Goal: Information Seeking & Learning: Check status

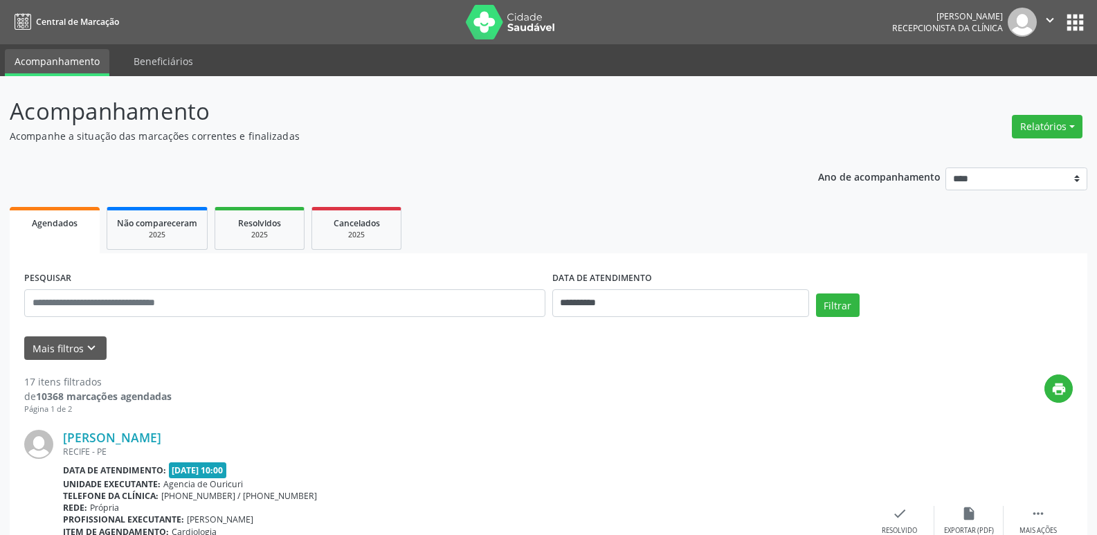
click at [1082, 21] on button "apps" at bounding box center [1075, 22] width 24 height 24
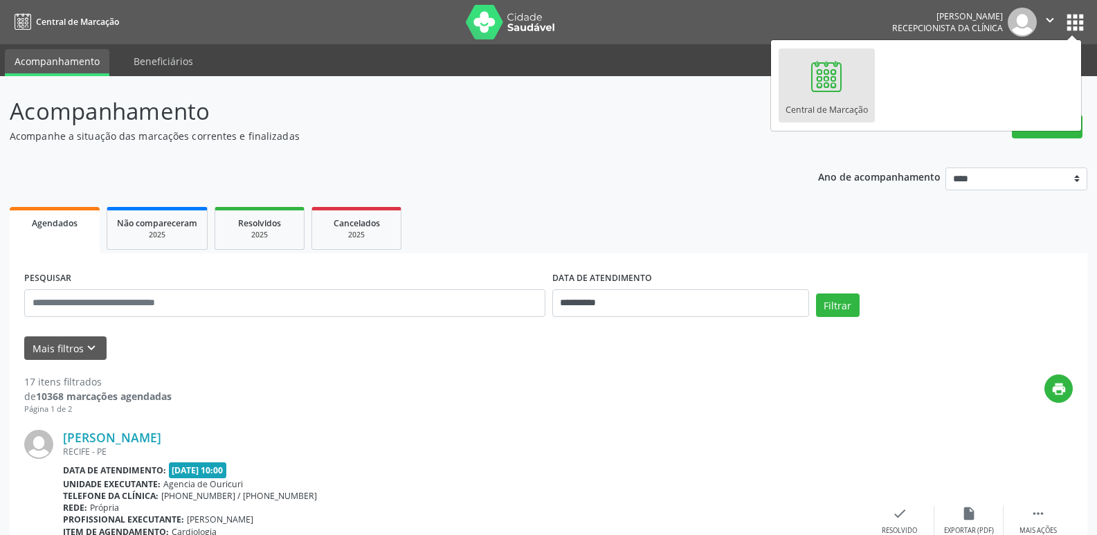
click at [836, 101] on div "Central de Marcação" at bounding box center [827, 106] width 82 height 19
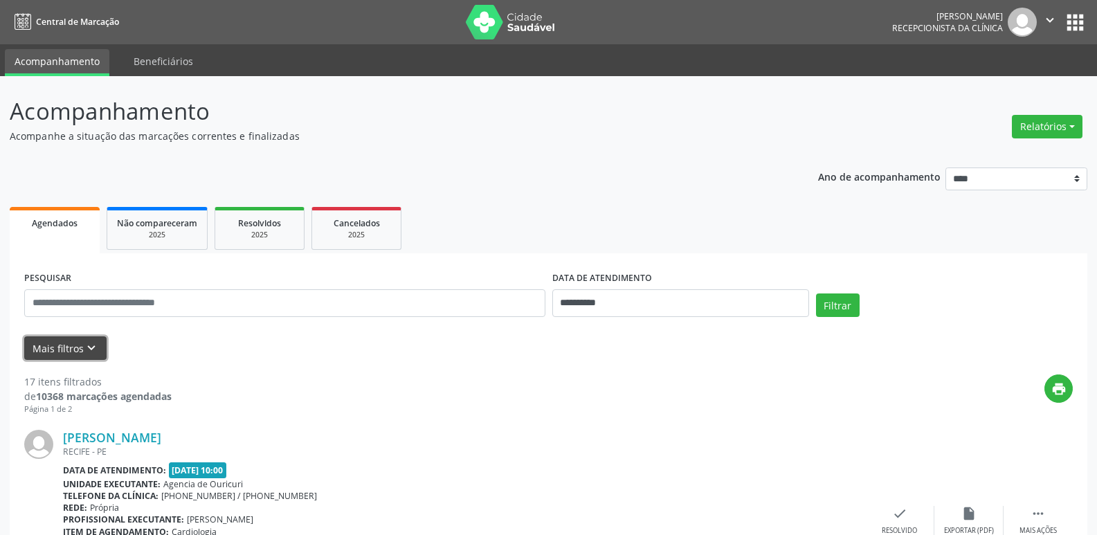
click at [69, 349] on button "Mais filtros keyboard_arrow_down" at bounding box center [65, 348] width 82 height 24
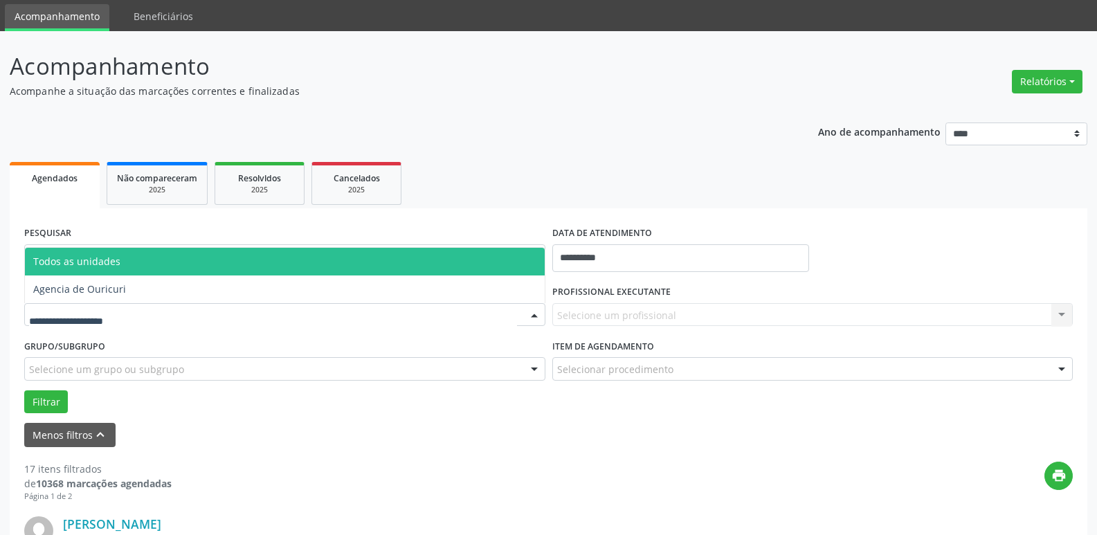
scroll to position [69, 0]
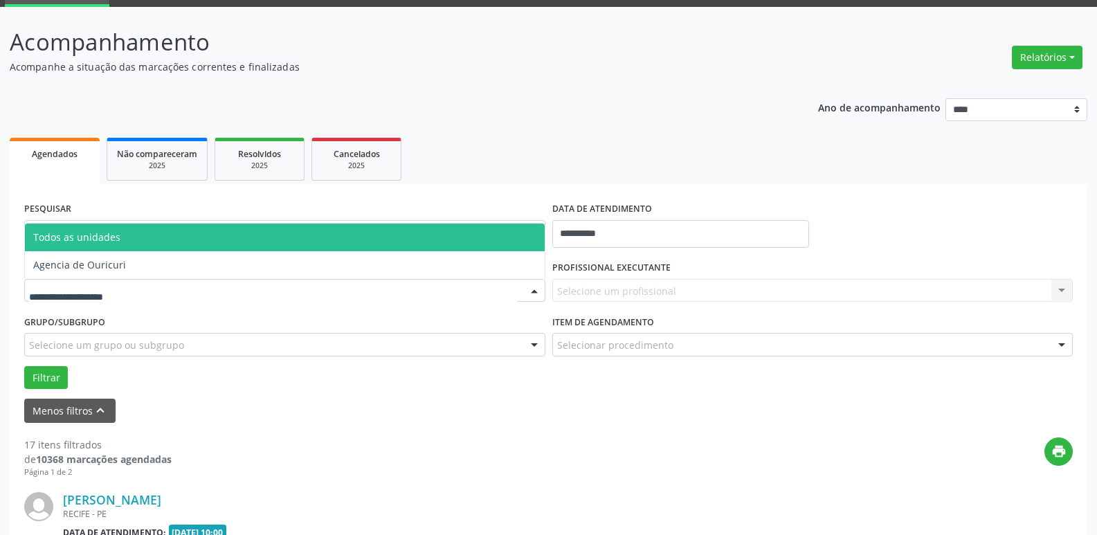
click at [152, 244] on span "Todos as unidades" at bounding box center [285, 238] width 520 height 28
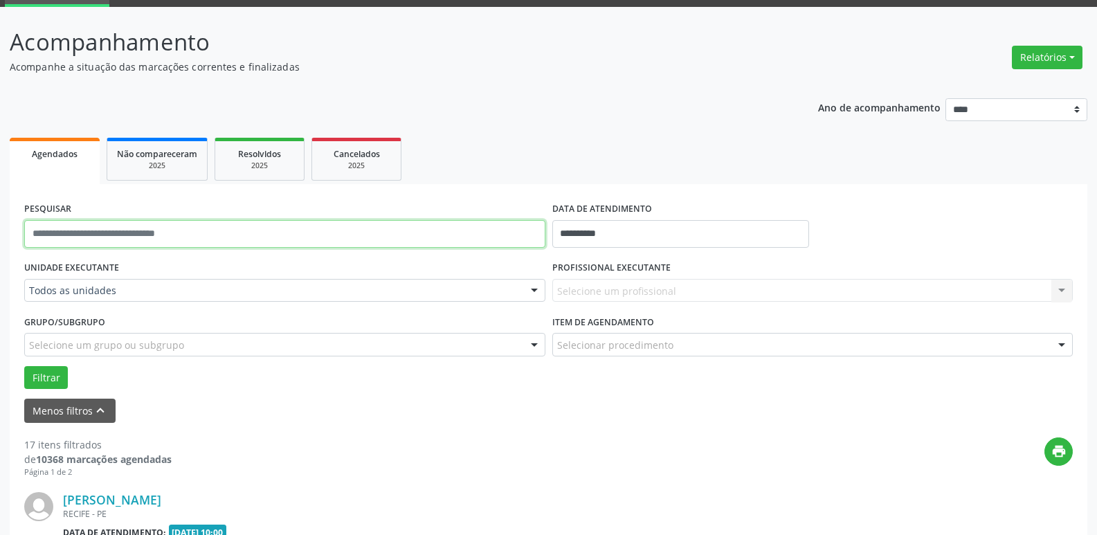
click at [152, 244] on input "text" at bounding box center [284, 234] width 521 height 28
type input "**********"
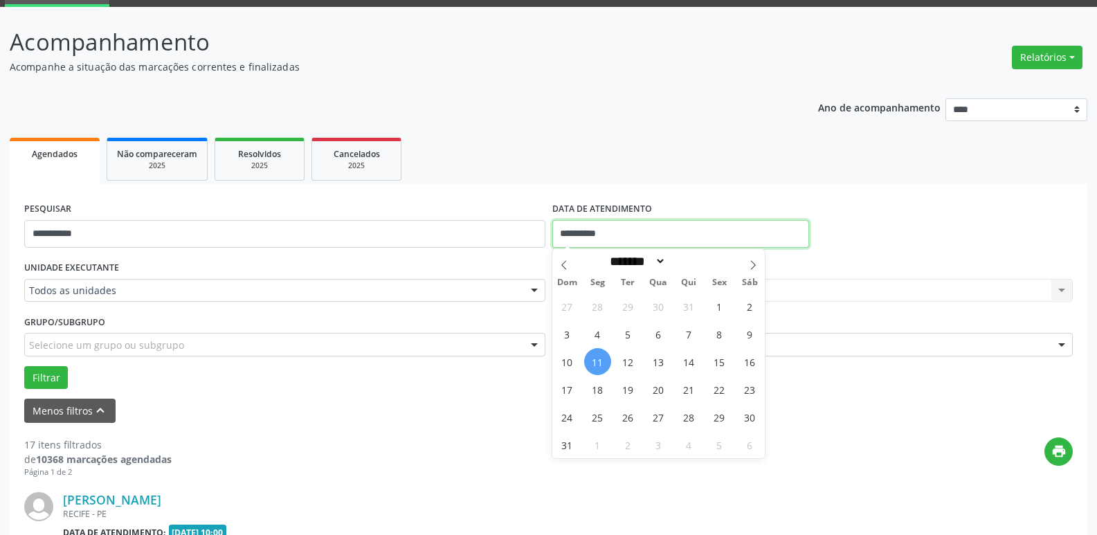
click at [629, 231] on input "**********" at bounding box center [680, 234] width 257 height 28
click at [694, 366] on span "14" at bounding box center [689, 361] width 27 height 27
type input "**********"
click at [694, 366] on span "14" at bounding box center [689, 361] width 27 height 27
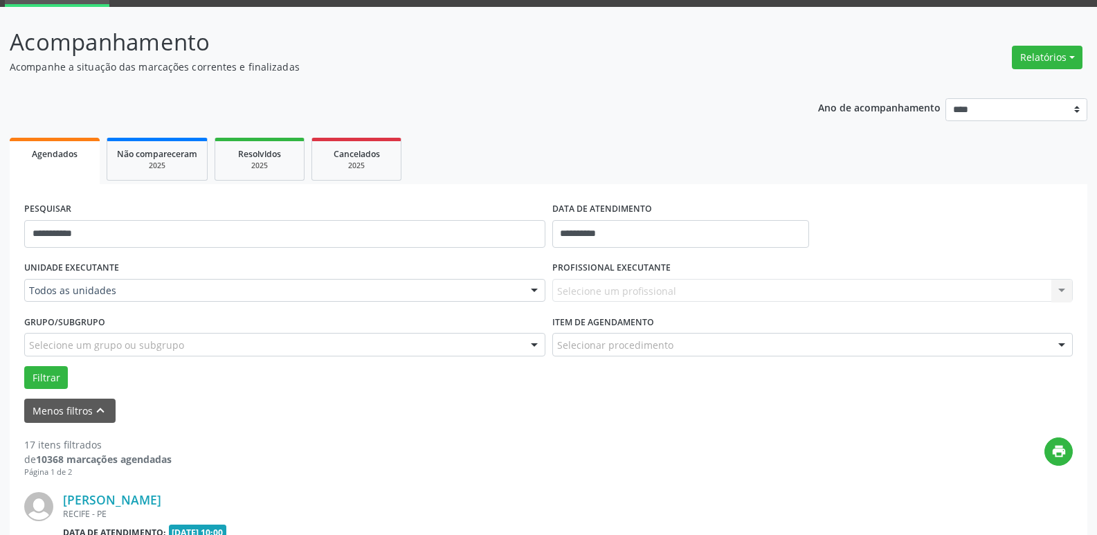
click at [649, 281] on div "Selecione um profissional Nenhum resultado encontrado para: " " Não há nenhuma …" at bounding box center [812, 291] width 521 height 24
click at [706, 333] on div "Selecionar procedimento #0000 - Alergologia #0001 - Angiologia #00077 - Arritmo…" at bounding box center [812, 345] width 521 height 24
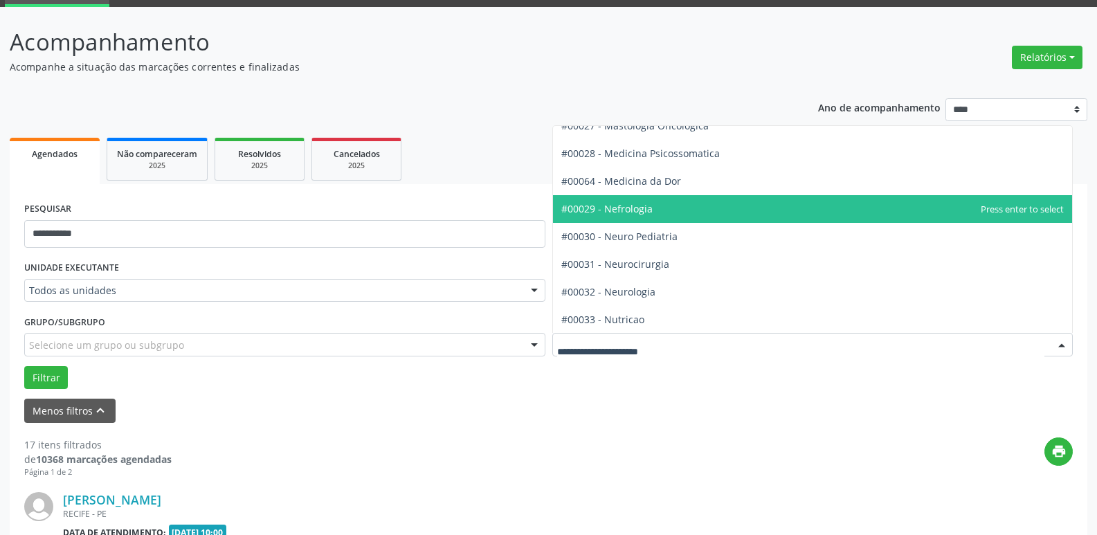
scroll to position [1246, 0]
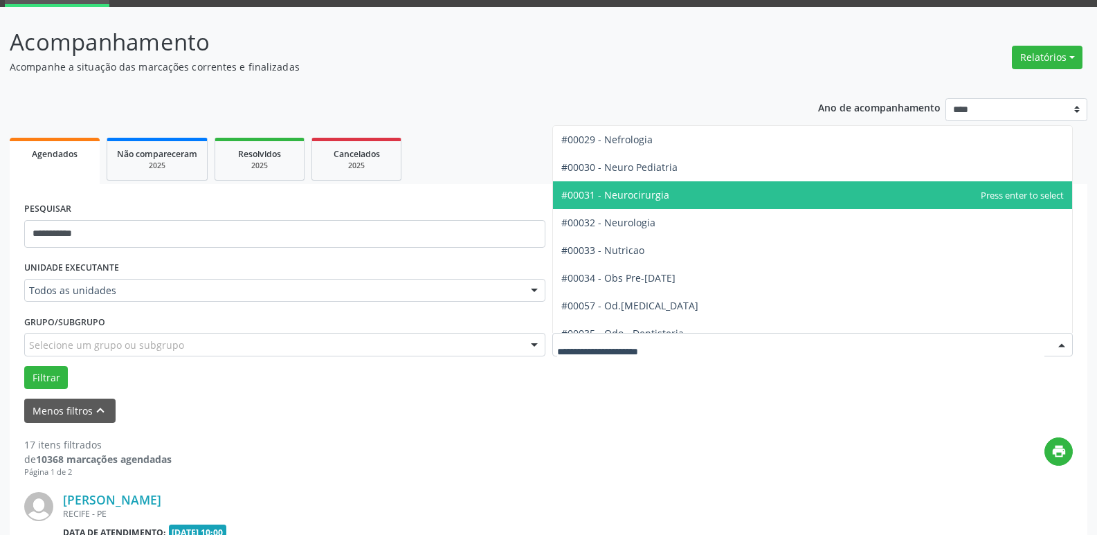
click at [654, 197] on span "#00031 - Neurocirurgia" at bounding box center [615, 194] width 108 height 13
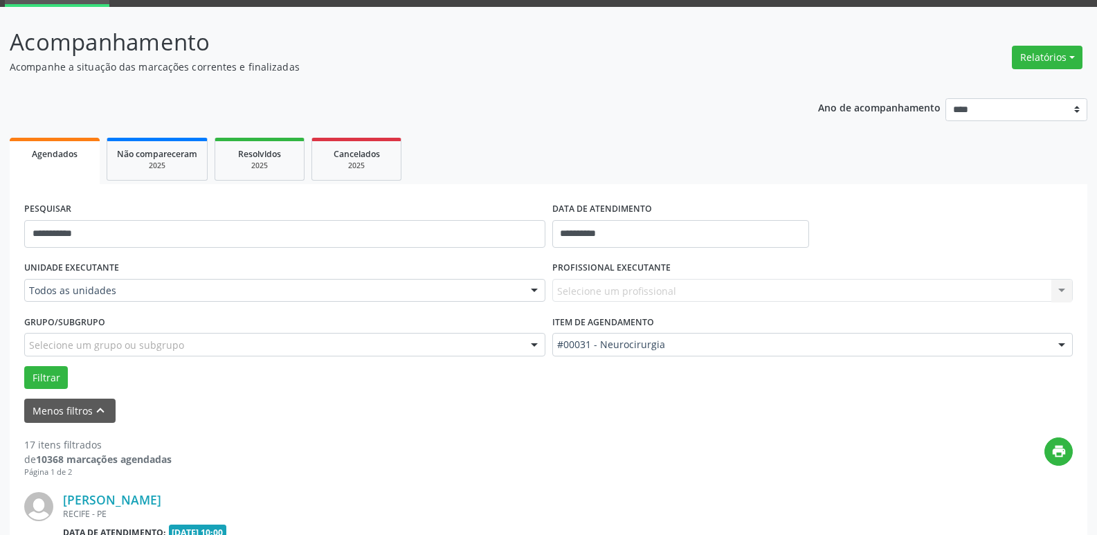
click at [1045, 296] on div "Selecione um profissional Nenhum resultado encontrado para: " " Não há nenhuma …" at bounding box center [812, 291] width 521 height 24
click at [1054, 290] on div "Selecione um profissional Nenhum resultado encontrado para: " " Não há nenhuma …" at bounding box center [812, 291] width 521 height 24
click at [1054, 289] on div "Selecione um profissional Nenhum resultado encontrado para: " " Não há nenhuma …" at bounding box center [812, 291] width 521 height 24
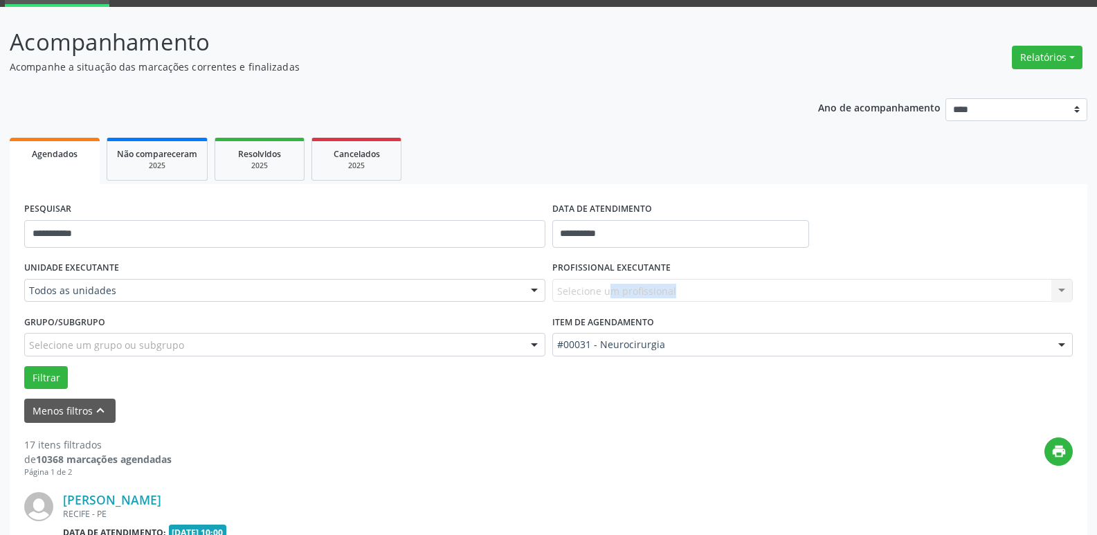
click at [1054, 289] on div "Selecione um profissional Nenhum resultado encontrado para: " " Não há nenhuma …" at bounding box center [812, 291] width 521 height 24
click at [698, 303] on div "PROFISSIONAL EXECUTANTE Selecione um profissional Nenhum resultado encontrado p…" at bounding box center [813, 285] width 528 height 54
click at [690, 294] on div "Selecione um profissional Nenhum resultado encontrado para: " " Não há nenhuma …" at bounding box center [812, 291] width 521 height 24
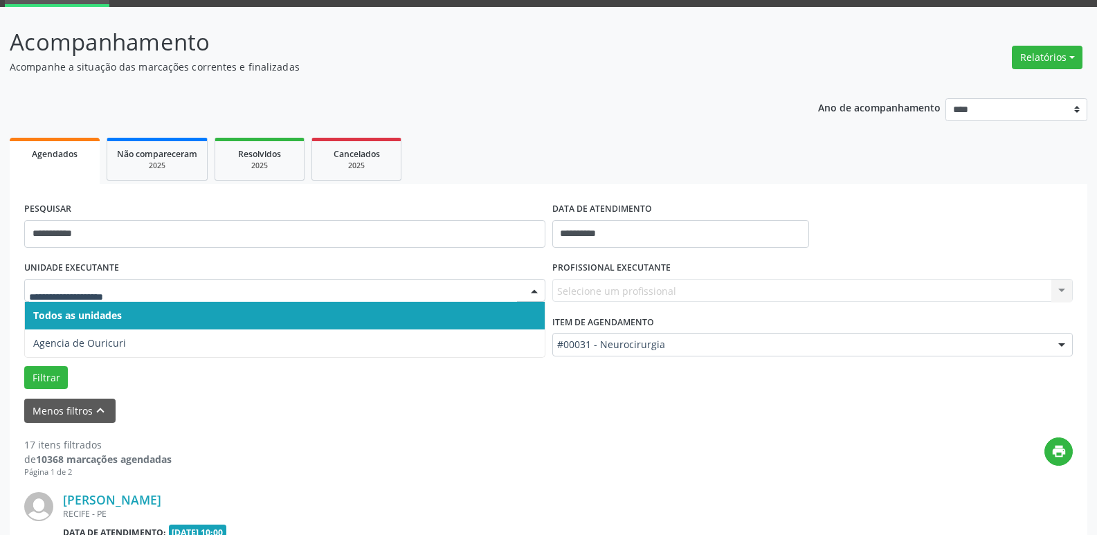
click at [93, 291] on input "text" at bounding box center [273, 298] width 488 height 28
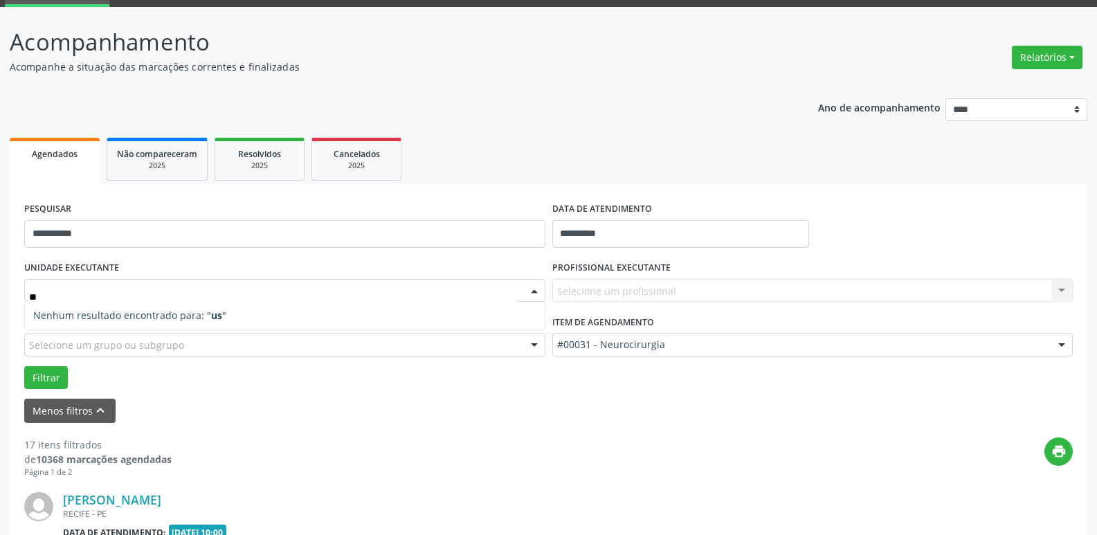
type input "*"
click at [579, 295] on div "Selecione um profissional Nenhum resultado encontrado para: " " Não há nenhuma …" at bounding box center [812, 291] width 521 height 24
click at [169, 295] on input "****" at bounding box center [273, 298] width 488 height 28
click at [164, 295] on input "****" at bounding box center [273, 298] width 488 height 28
type input "****"
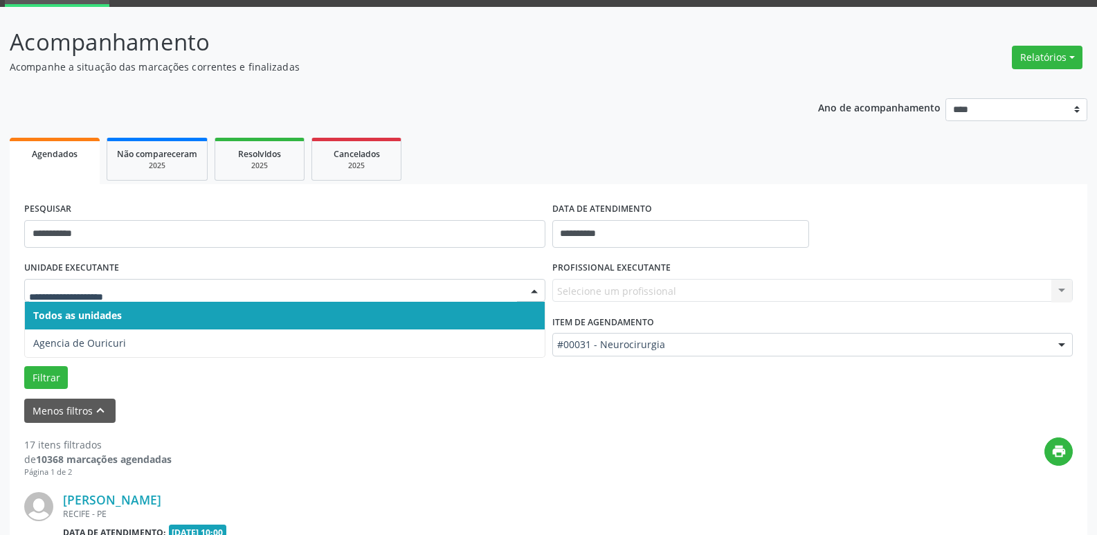
click at [153, 279] on div at bounding box center [284, 291] width 521 height 24
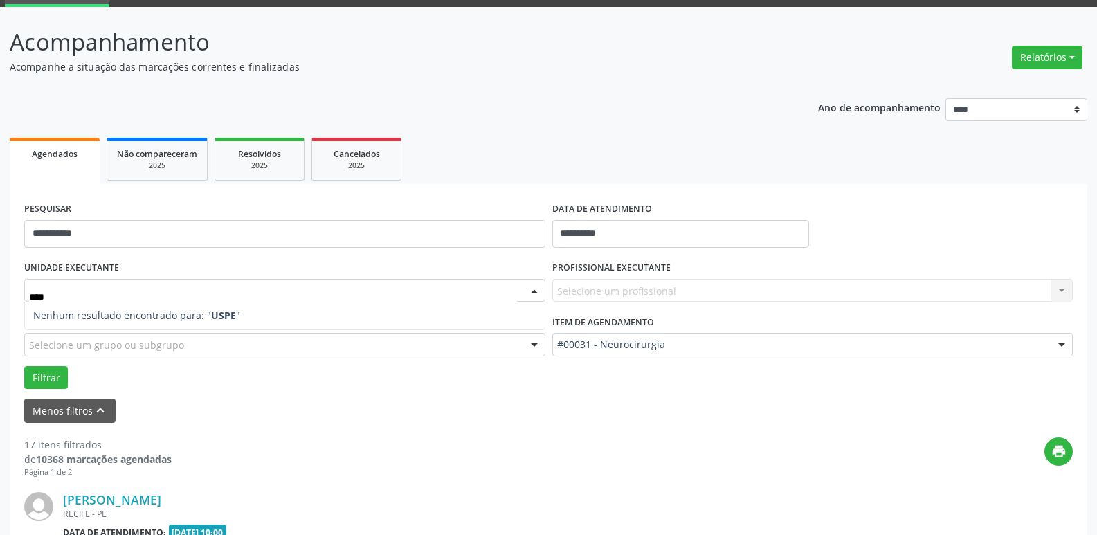
click at [110, 330] on div "Nenhum resultado encontrado para: " USPE " Não há nenhuma opção para ser exibid…" at bounding box center [284, 316] width 521 height 28
type input "****"
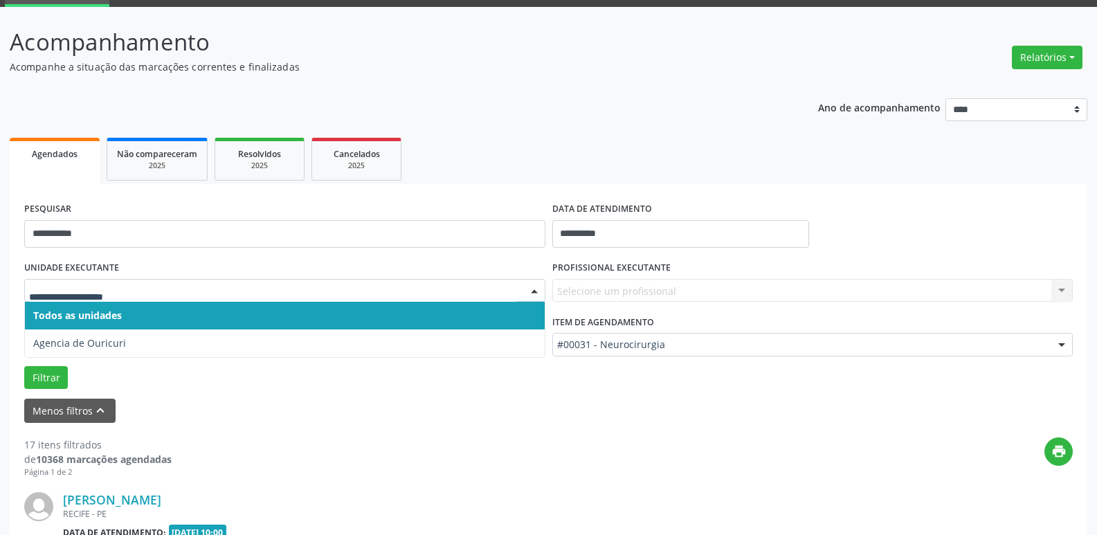
click at [140, 301] on input "text" at bounding box center [273, 298] width 488 height 28
click at [141, 300] on input "text" at bounding box center [273, 298] width 488 height 28
click at [150, 284] on input "text" at bounding box center [273, 298] width 488 height 28
click at [152, 296] on input "text" at bounding box center [273, 298] width 488 height 28
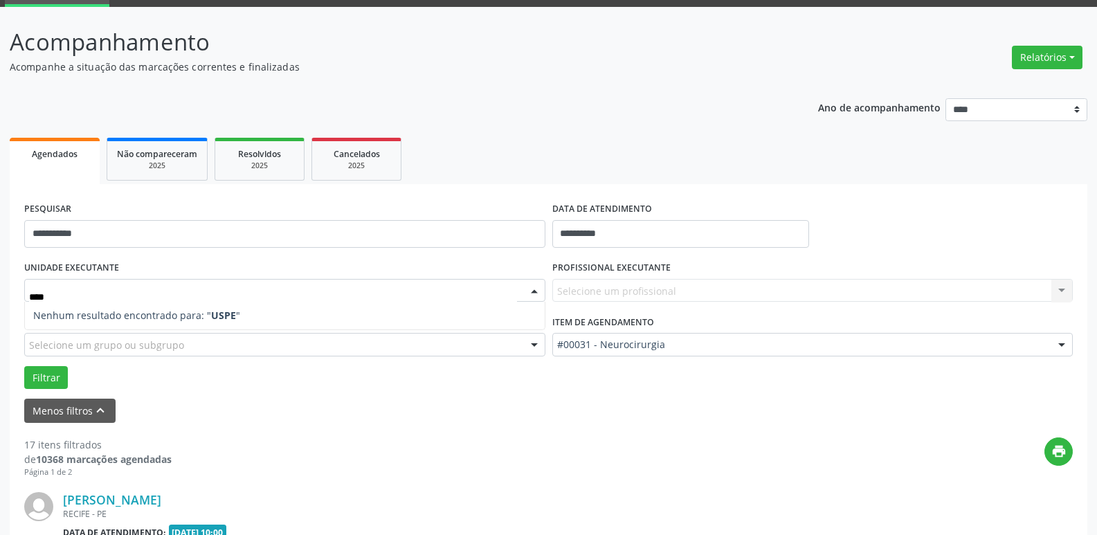
click at [152, 296] on input "****" at bounding box center [273, 298] width 488 height 28
click at [265, 310] on span "Nenhum resultado encontrado para: " USPE "" at bounding box center [285, 316] width 520 height 28
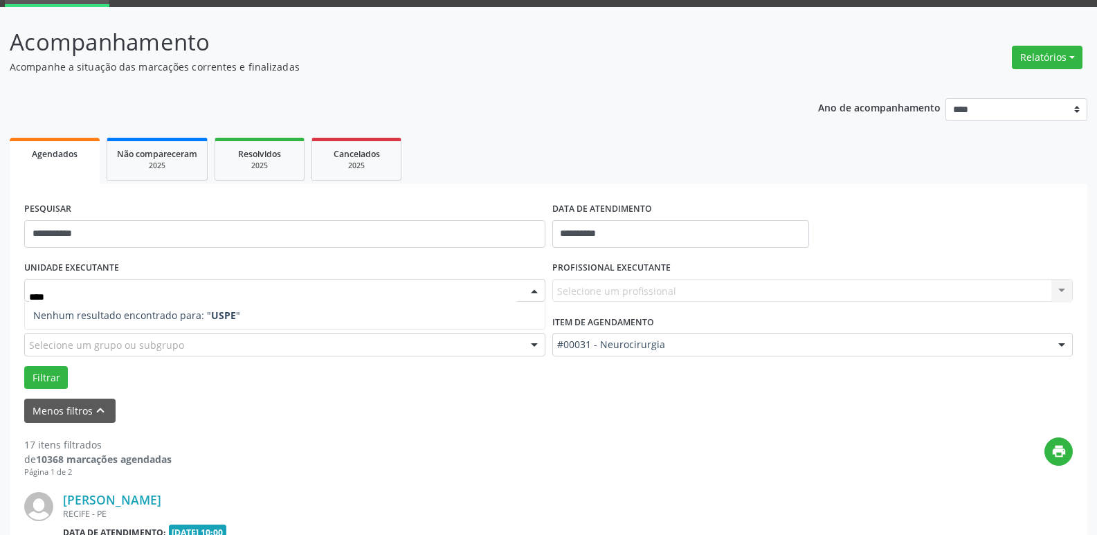
type input "****"
click at [205, 352] on div "Selecione um grupo ou subgrupo" at bounding box center [284, 345] width 521 height 24
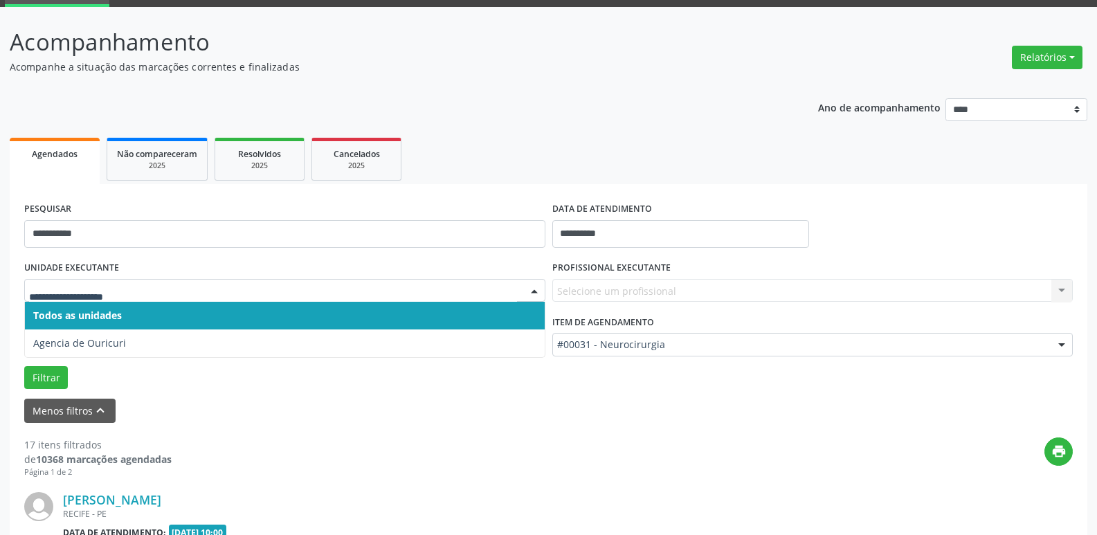
click at [128, 320] on span "Todos as unidades" at bounding box center [285, 316] width 520 height 28
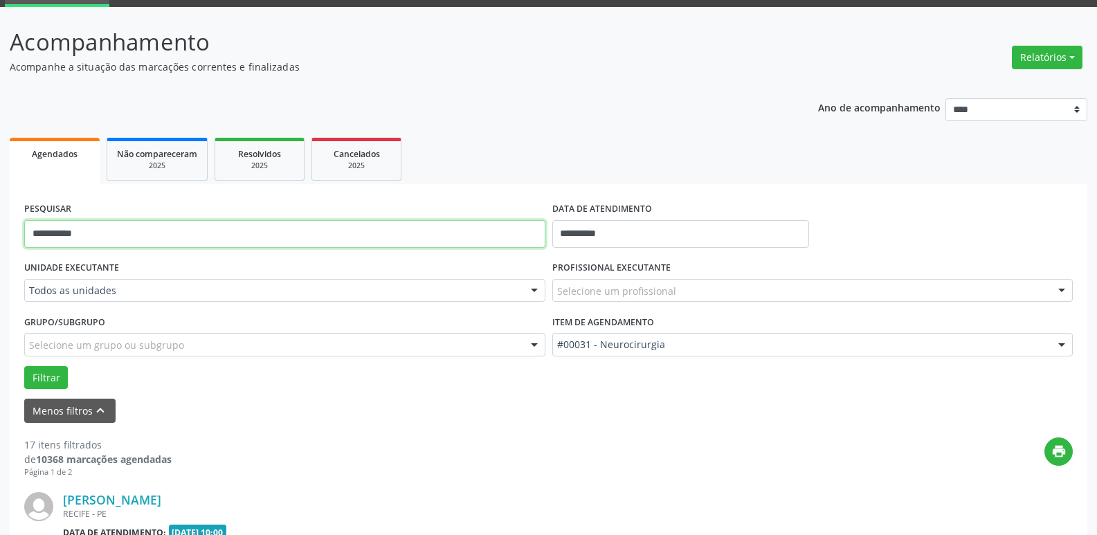
click at [171, 235] on input "**********" at bounding box center [284, 234] width 521 height 28
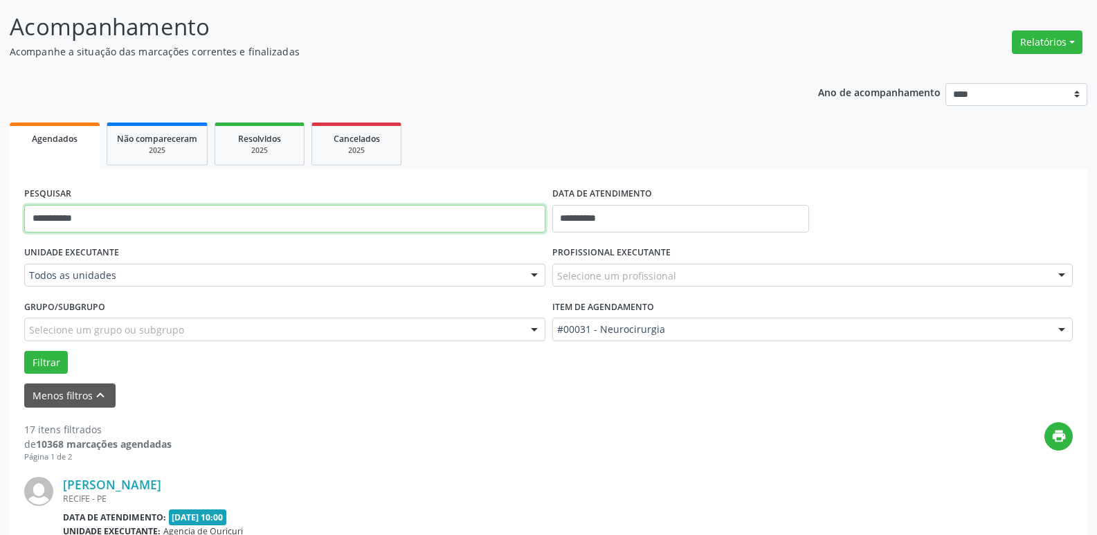
scroll to position [0, 0]
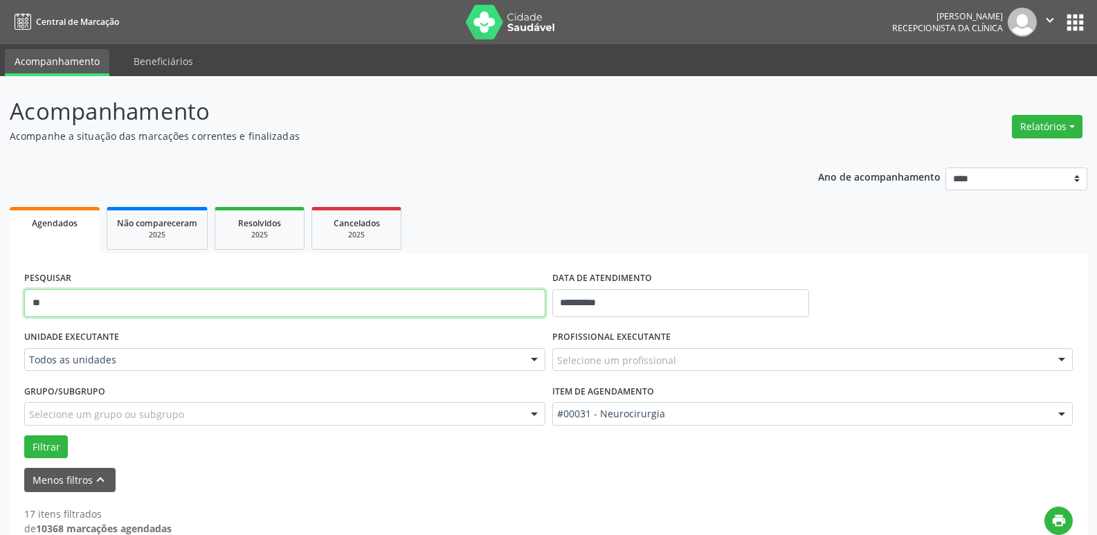
type input "*"
type input "**********"
click at [49, 444] on button "Filtrar" at bounding box center [46, 447] width 44 height 24
click at [147, 61] on link "Beneficiários" at bounding box center [163, 61] width 79 height 24
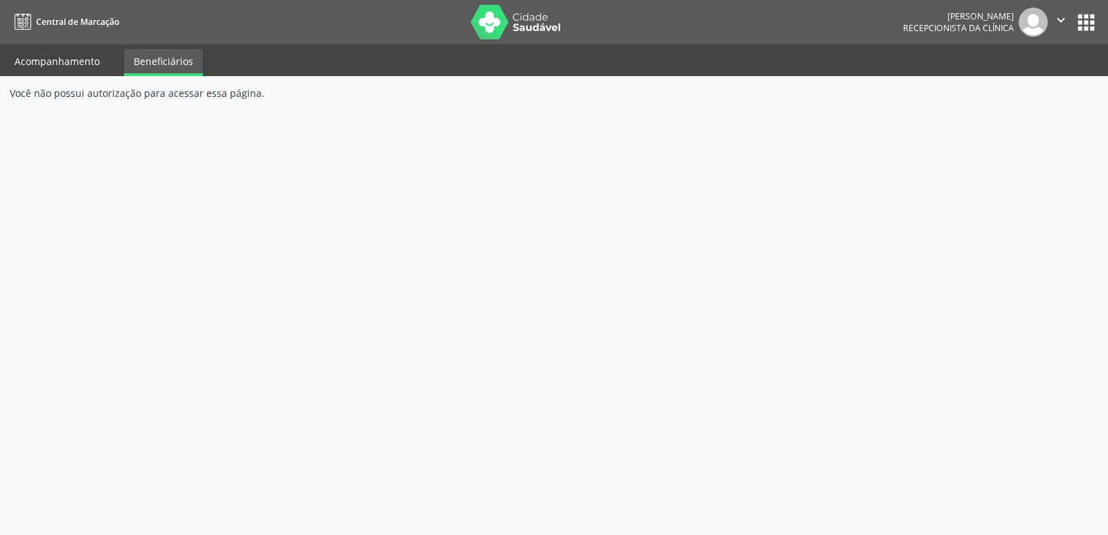
click at [74, 55] on link "Acompanhamento" at bounding box center [57, 61] width 105 height 24
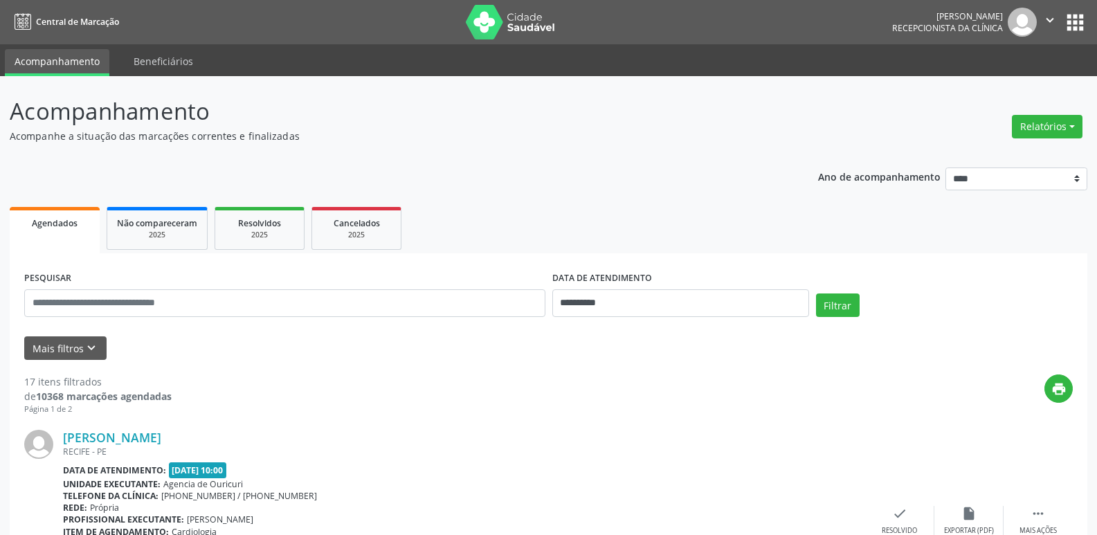
click at [1083, 16] on button "apps" at bounding box center [1075, 22] width 24 height 24
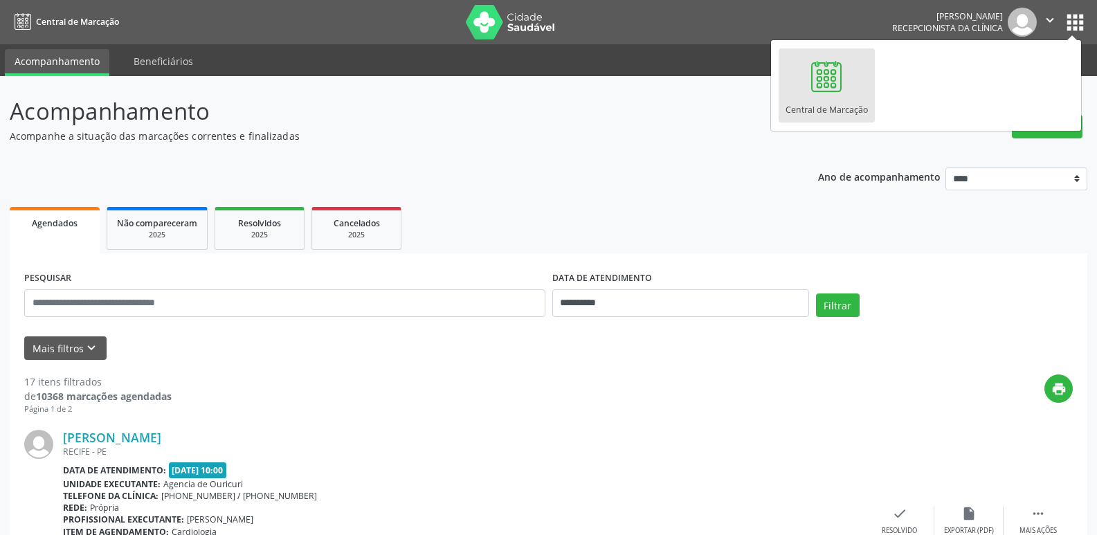
click at [1083, 16] on button "apps" at bounding box center [1075, 22] width 24 height 24
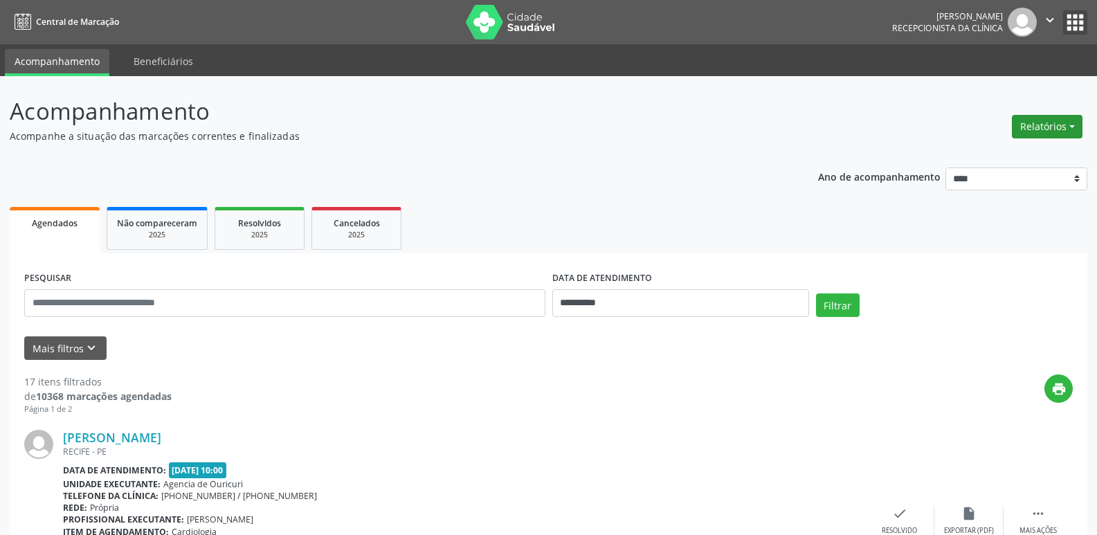
click at [1074, 125] on button "Relatórios" at bounding box center [1047, 127] width 71 height 24
click at [729, 300] on input "**********" at bounding box center [680, 303] width 257 height 28
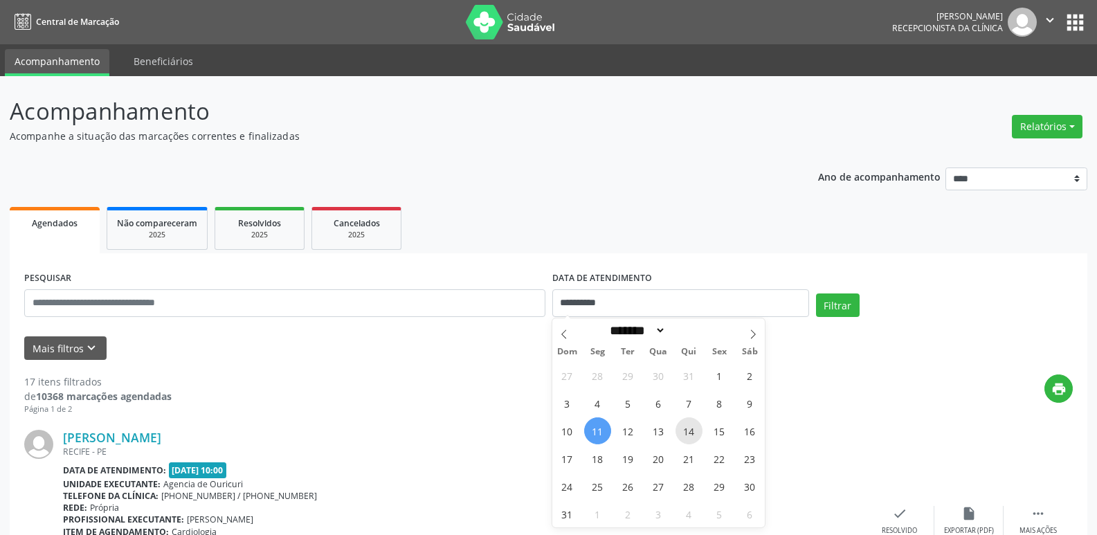
click at [687, 431] on span "14" at bounding box center [689, 430] width 27 height 27
type input "**********"
click at [687, 431] on span "14" at bounding box center [689, 430] width 27 height 27
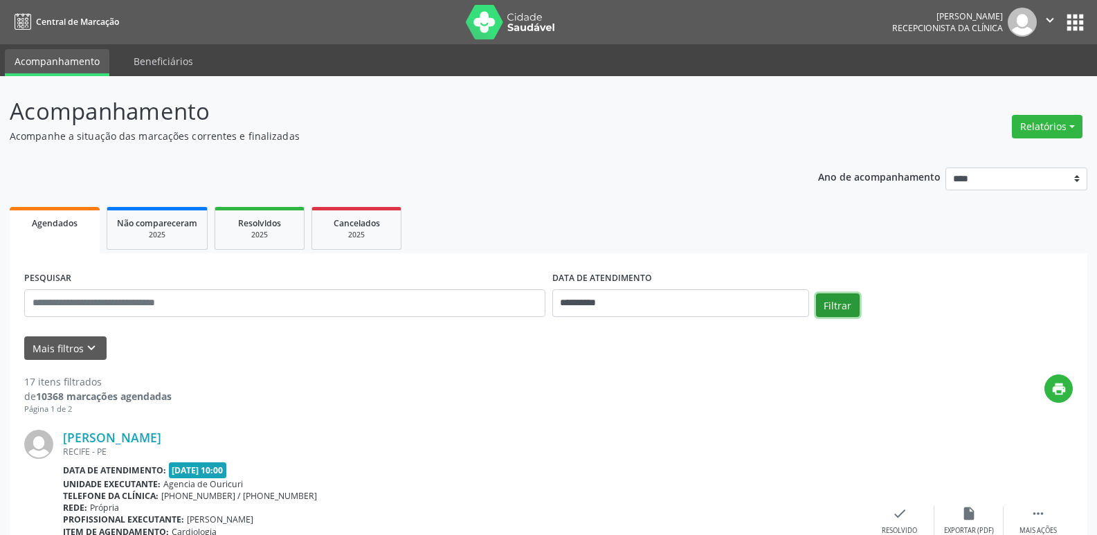
click at [842, 310] on button "Filtrar" at bounding box center [838, 306] width 44 height 24
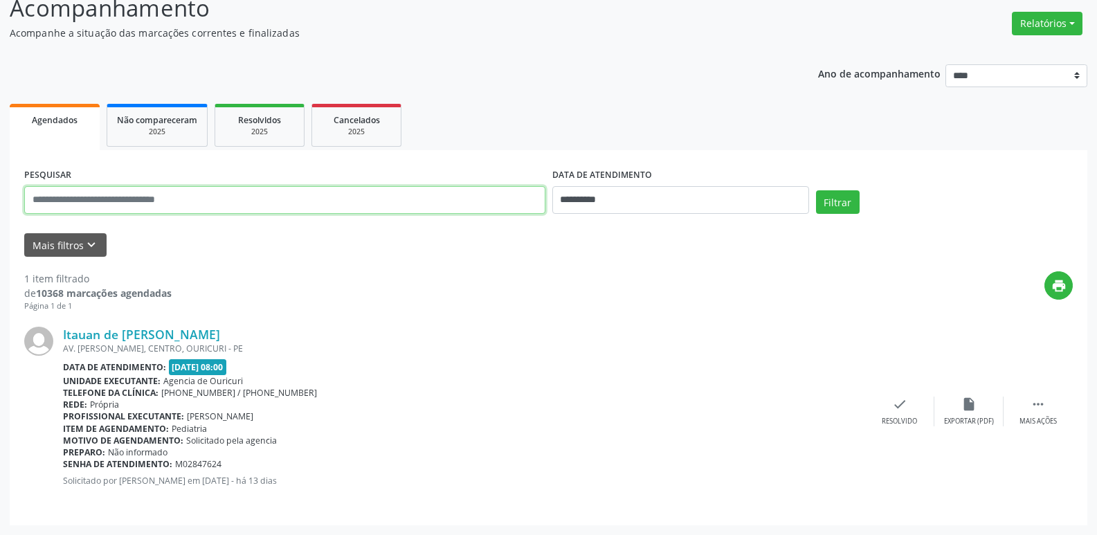
click at [195, 206] on input "text" at bounding box center [284, 200] width 521 height 28
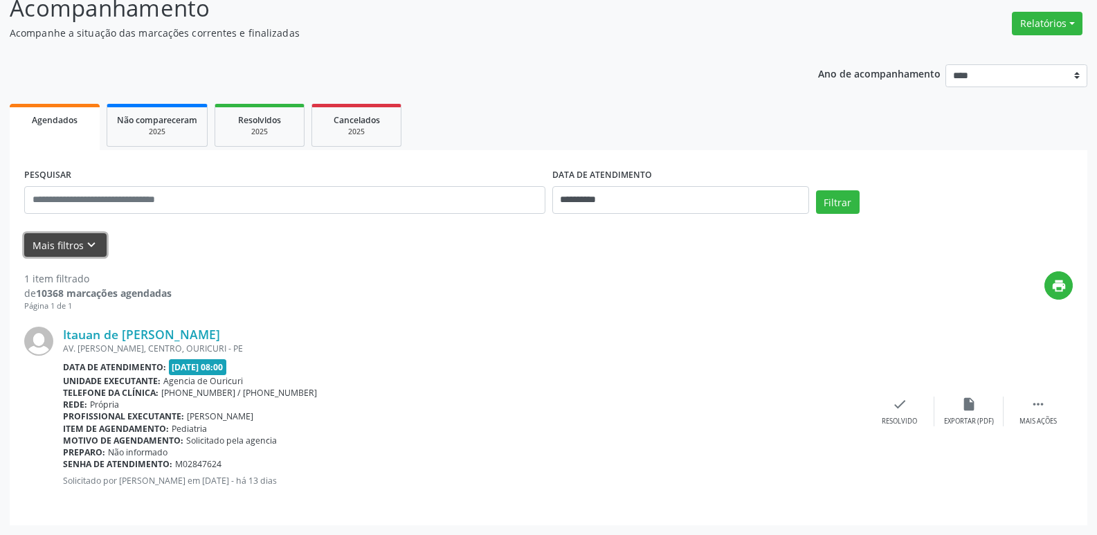
click at [64, 240] on button "Mais filtros keyboard_arrow_down" at bounding box center [65, 245] width 82 height 24
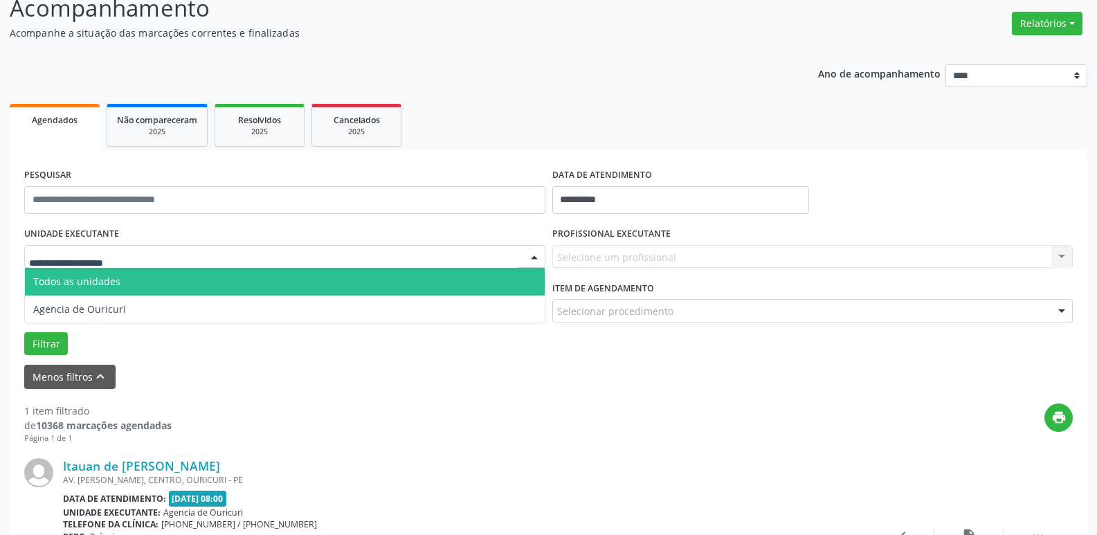
click at [141, 251] on div at bounding box center [284, 257] width 521 height 24
click at [148, 286] on span "Todos as unidades" at bounding box center [285, 282] width 520 height 28
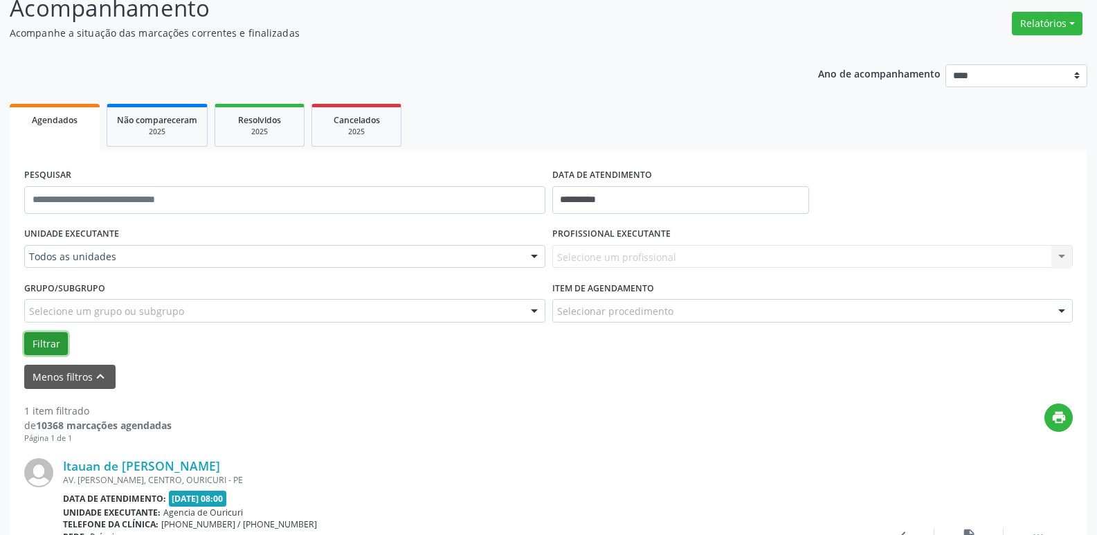
click at [49, 347] on button "Filtrar" at bounding box center [46, 344] width 44 height 24
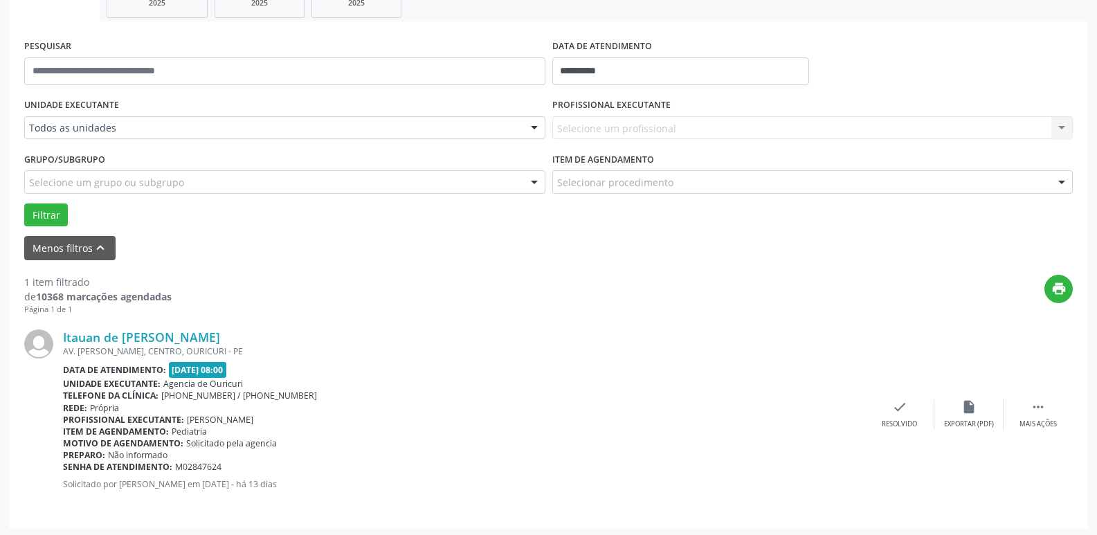
scroll to position [235, 0]
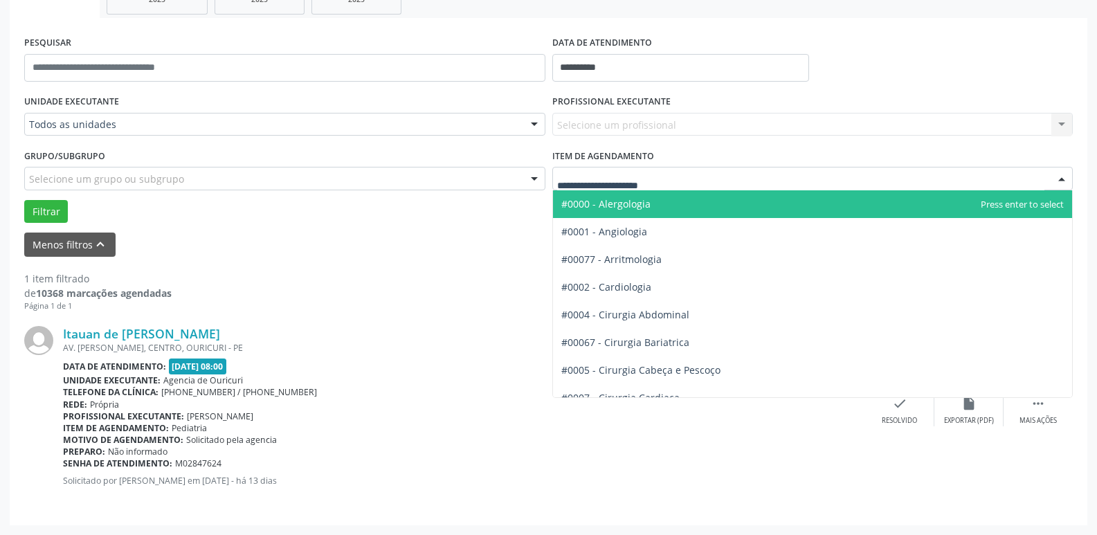
click at [675, 175] on div at bounding box center [812, 179] width 521 height 24
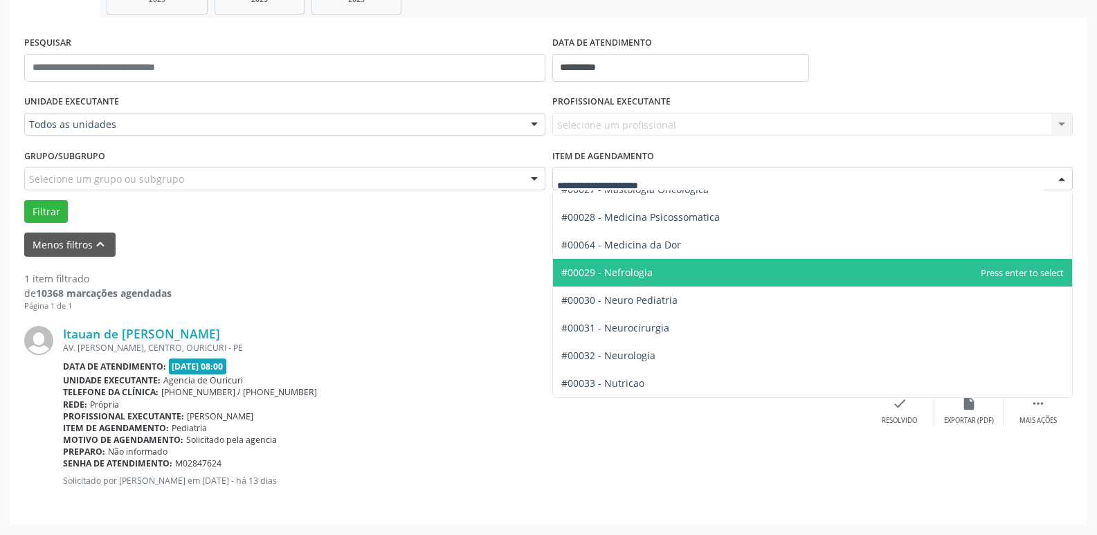
scroll to position [1177, 0]
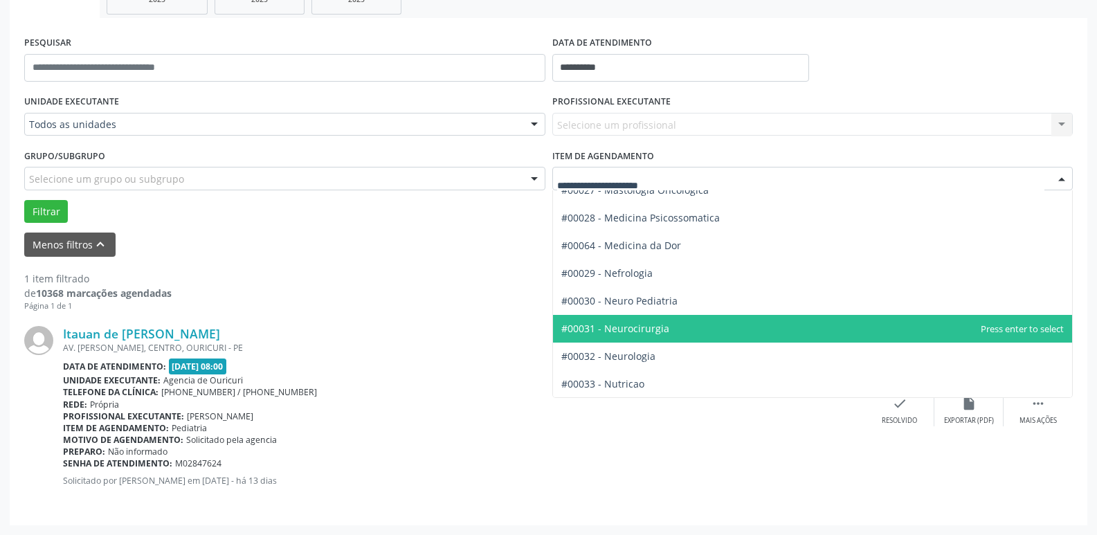
click at [660, 327] on span "#00031 - Neurocirurgia" at bounding box center [615, 328] width 108 height 13
click at [660, 327] on div "**********" at bounding box center [549, 271] width 1078 height 507
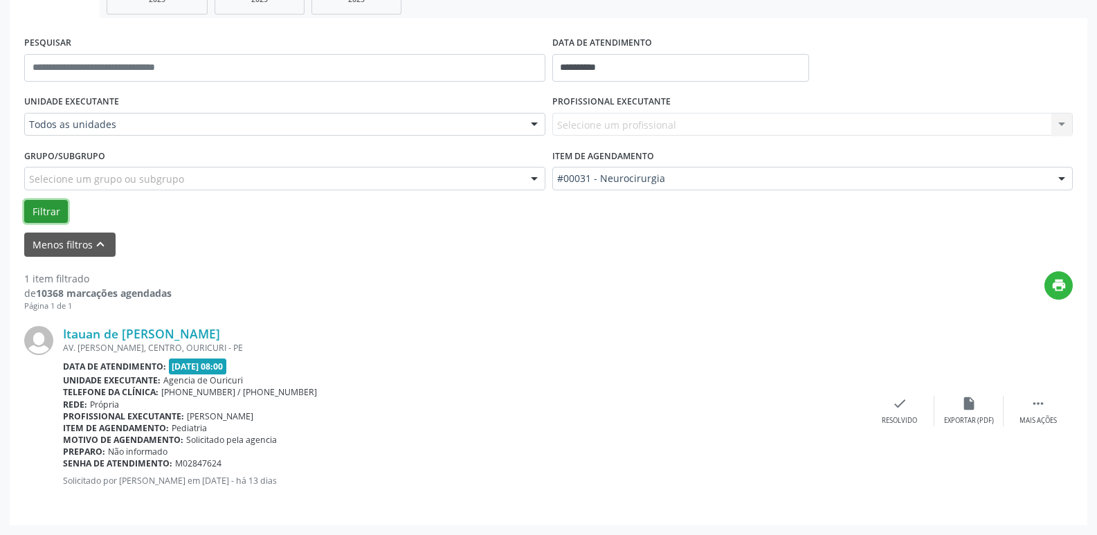
click at [48, 213] on button "Filtrar" at bounding box center [46, 212] width 44 height 24
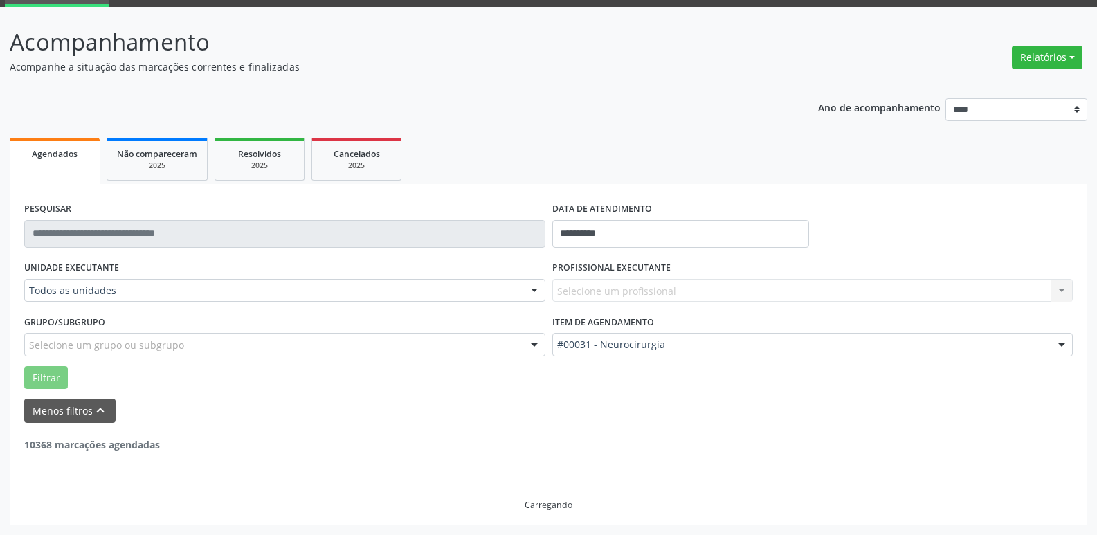
scroll to position [25, 0]
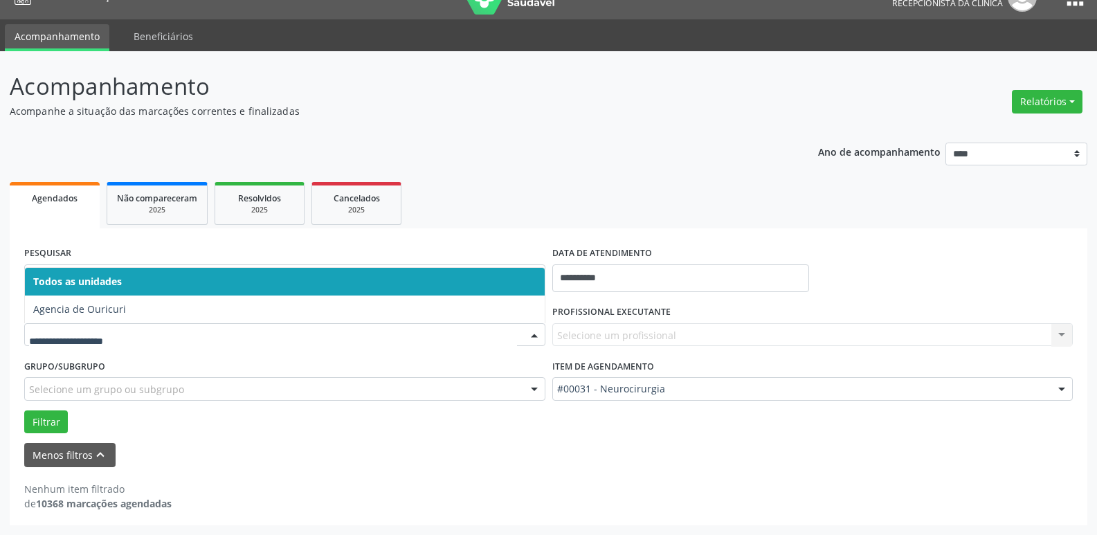
click at [141, 327] on div at bounding box center [284, 335] width 521 height 24
click at [156, 279] on span "Todos as unidades" at bounding box center [285, 282] width 520 height 28
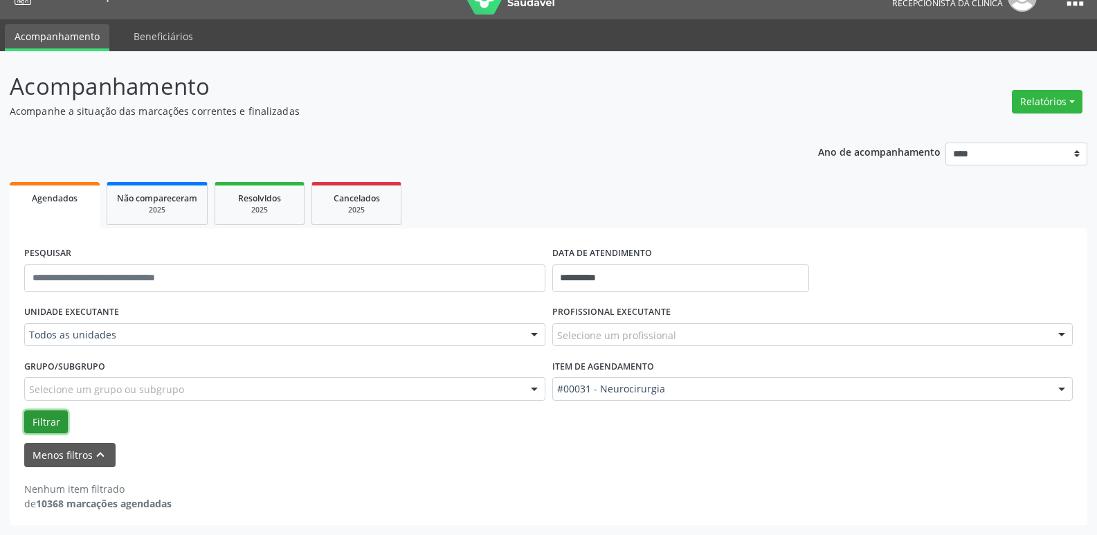
click at [44, 422] on button "Filtrar" at bounding box center [46, 423] width 44 height 24
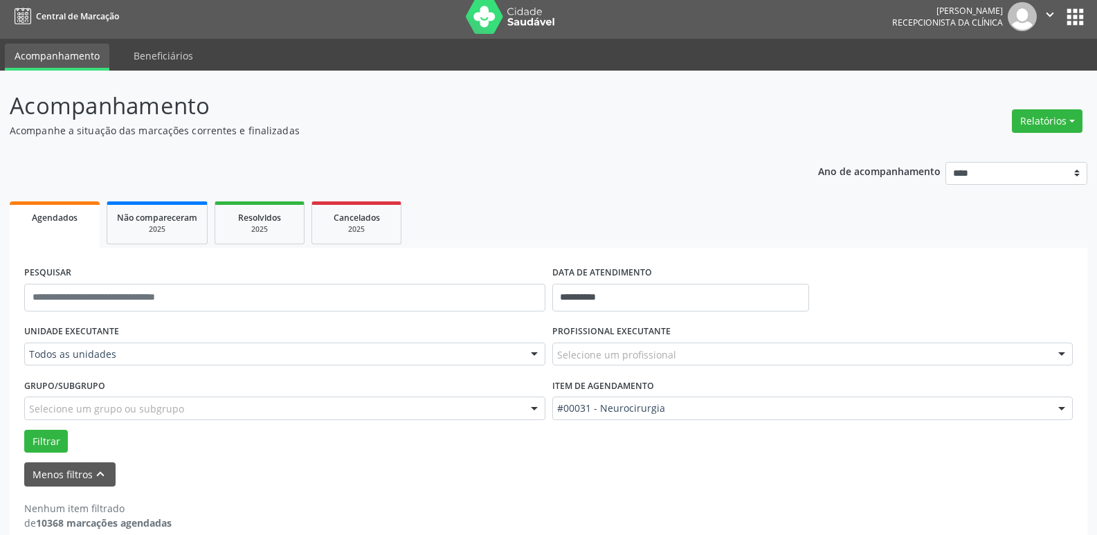
scroll to position [0, 0]
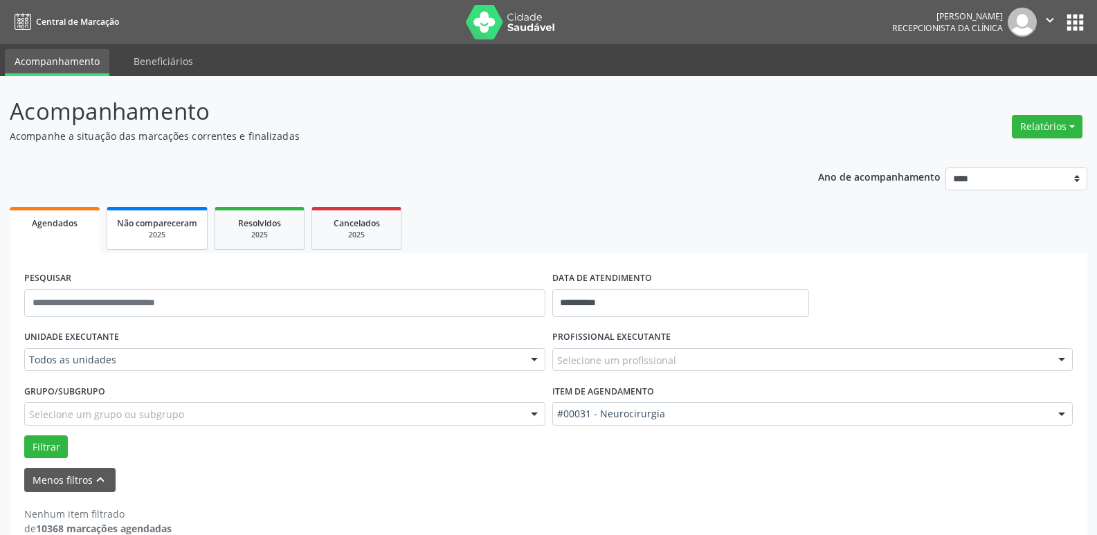
click at [168, 219] on div "Não compareceram" at bounding box center [157, 222] width 80 height 15
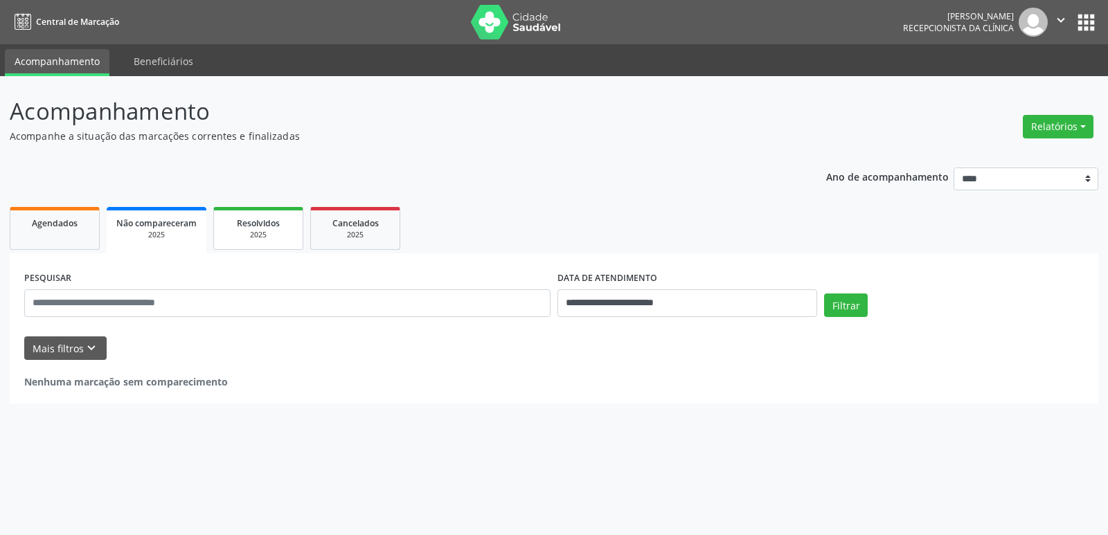
click at [267, 217] on span "Resolvidos" at bounding box center [258, 223] width 43 height 12
click at [84, 345] on icon "keyboard_arrow_down" at bounding box center [91, 348] width 15 height 15
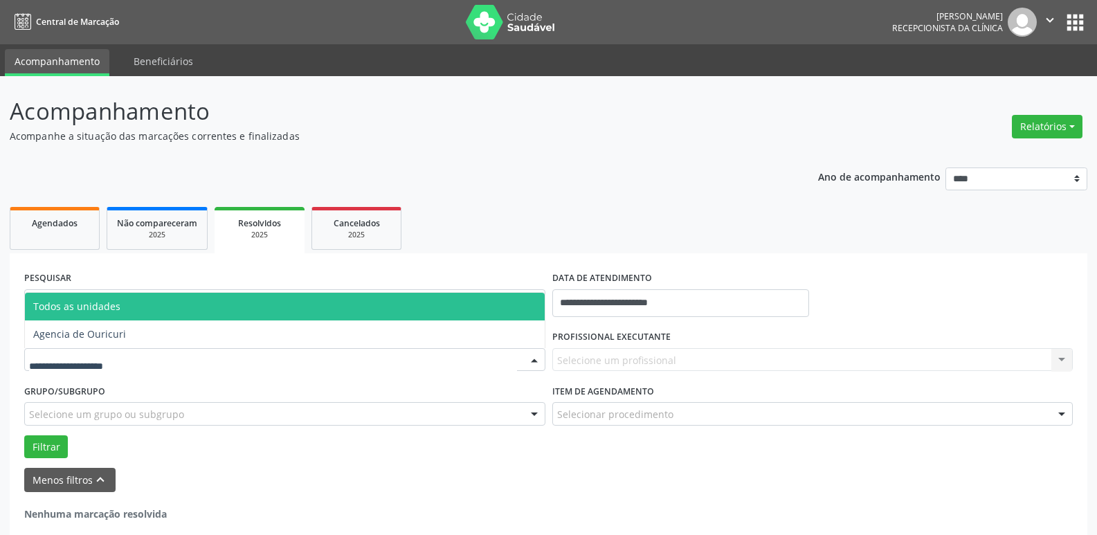
click at [87, 359] on input "text" at bounding box center [273, 367] width 488 height 28
click at [226, 288] on div "PESQUISAR" at bounding box center [285, 297] width 528 height 59
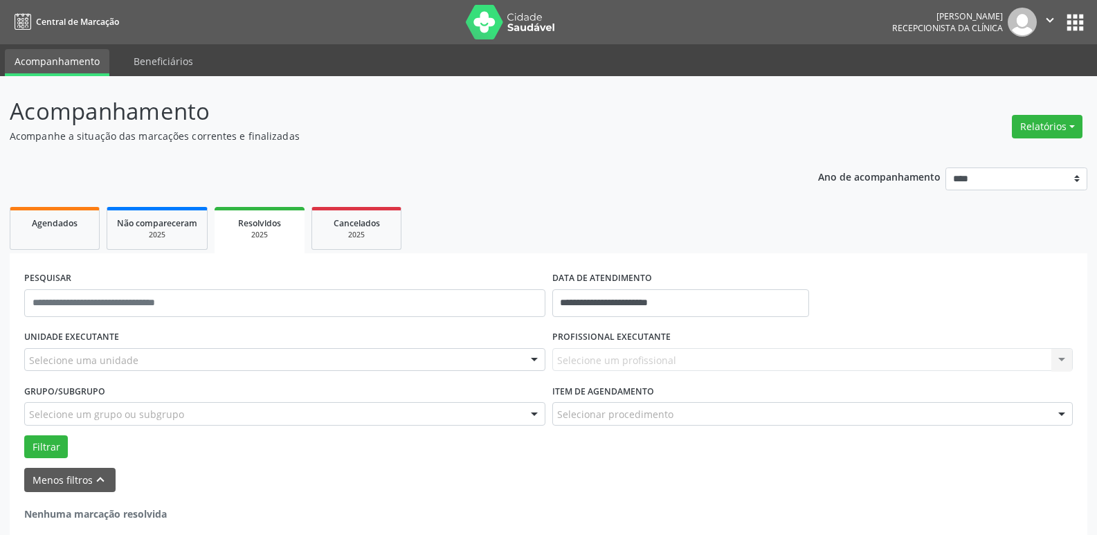
click at [136, 399] on div "Grupo/Subgrupo Selecione um grupo ou subgrupo Todos os grupos e subgrupos Nenhu…" at bounding box center [284, 403] width 521 height 44
click at [146, 425] on div "Selecione um grupo ou subgrupo" at bounding box center [284, 414] width 521 height 24
click at [756, 372] on div "PROFISSIONAL EXECUTANTE Selecione um profissional Nenhum resultado encontrado p…" at bounding box center [813, 354] width 528 height 54
click at [756, 365] on div "Selecione um profissional Nenhum resultado encontrado para: " " Não há nenhuma …" at bounding box center [812, 360] width 521 height 24
click at [1063, 361] on div "Selecione um profissional Nenhum resultado encontrado para: " " Não há nenhuma …" at bounding box center [812, 360] width 521 height 24
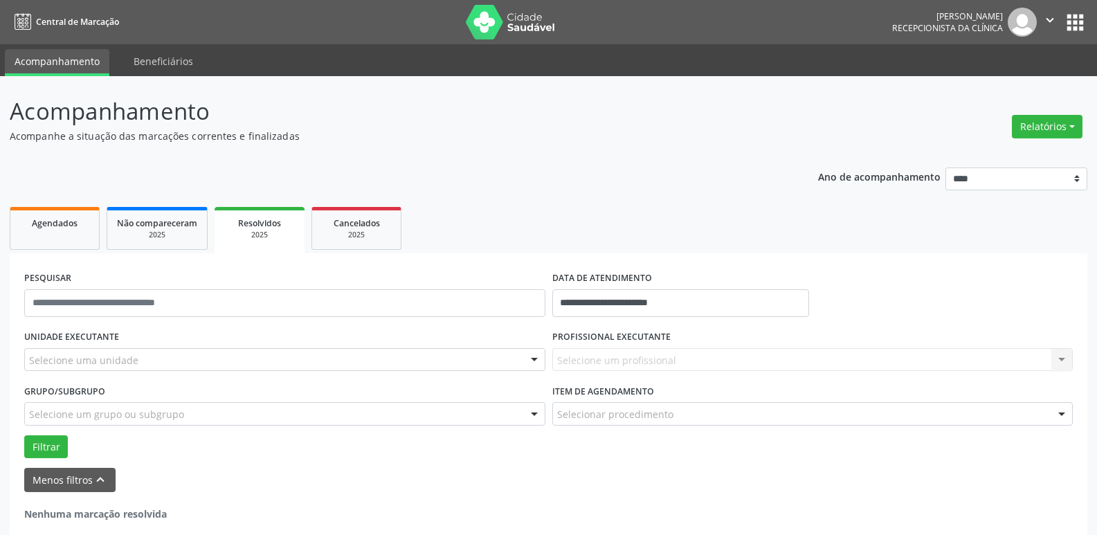
click at [1063, 361] on div "Selecione um profissional Nenhum resultado encontrado para: " " Não há nenhuma …" at bounding box center [812, 360] width 521 height 24
click at [1047, 410] on div "#0000 - Alergologia #0001 - Angiologia #00077 - Arritmologia #0002 - Cardiologi…" at bounding box center [812, 414] width 521 height 24
click at [1050, 404] on div "Selecionar procedimento #0000 - Alergologia #0001 - Angiologia #00077 - Arritmo…" at bounding box center [812, 414] width 521 height 24
click at [161, 349] on div "Selecione uma unidade" at bounding box center [284, 360] width 521 height 24
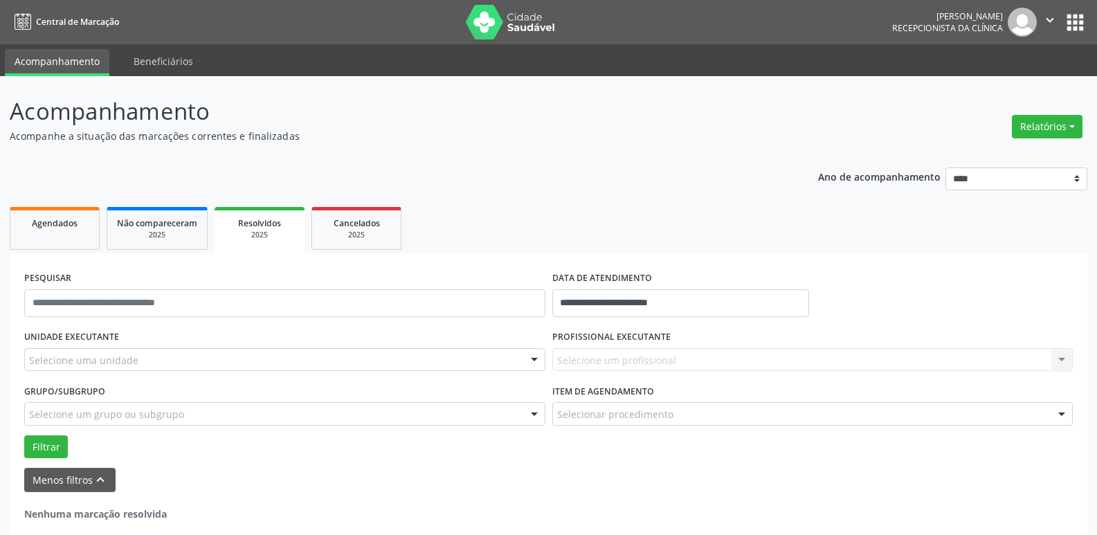
click at [485, 132] on p "Acompanhe a situação das marcações correntes e finalizadas" at bounding box center [387, 136] width 755 height 15
click at [57, 220] on span "Agendados" at bounding box center [55, 223] width 46 height 12
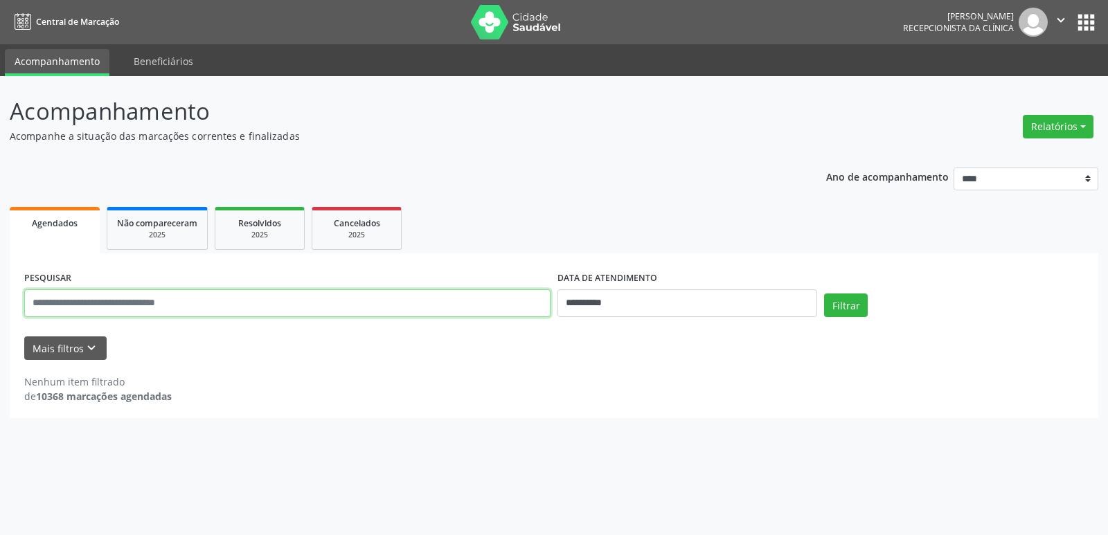
click at [121, 312] on input "text" at bounding box center [287, 303] width 526 height 28
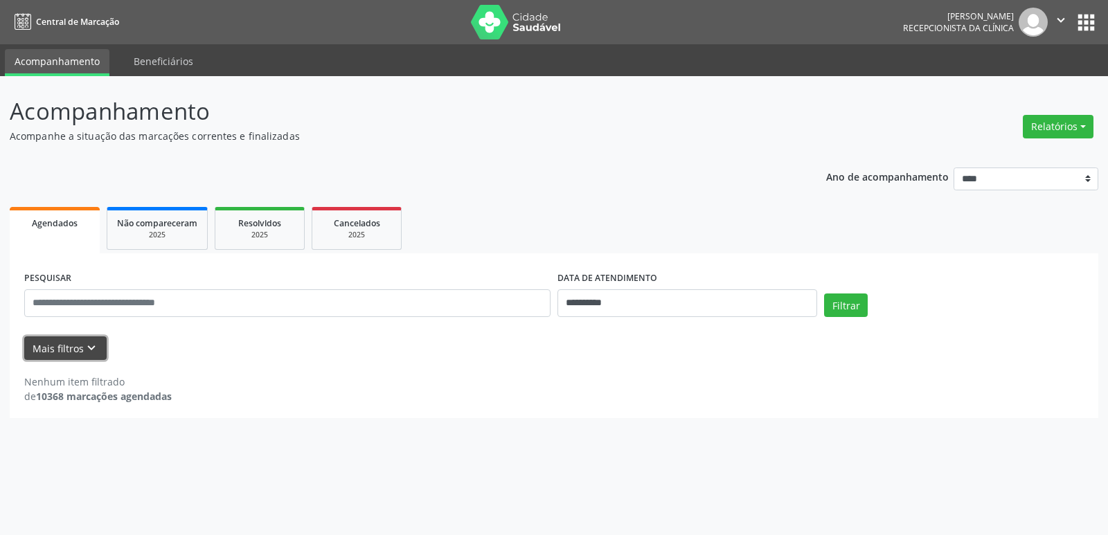
click at [57, 350] on button "Mais filtros keyboard_arrow_down" at bounding box center [65, 348] width 82 height 24
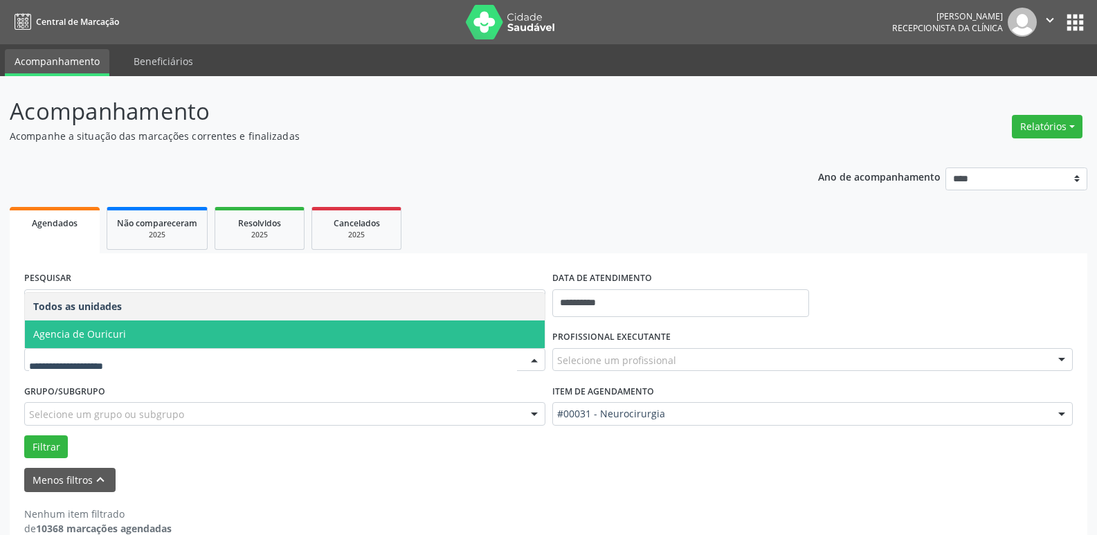
click at [104, 343] on span "Agencia de Ouricuri" at bounding box center [285, 335] width 520 height 28
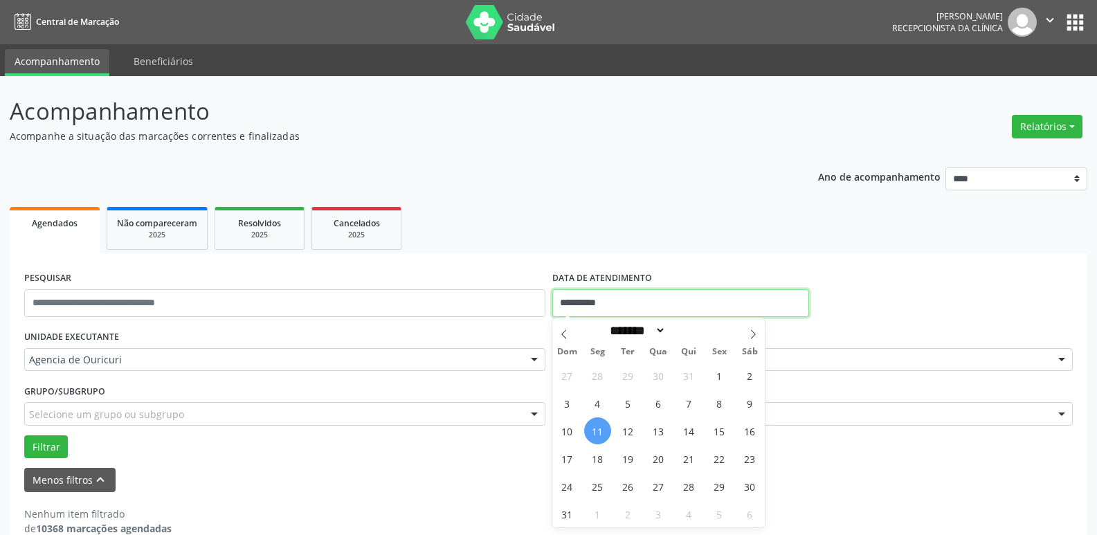
click at [641, 303] on input "**********" at bounding box center [680, 303] width 257 height 28
click at [613, 440] on div "27 28 29 30 31 1 2 3 4 5 6 7 8 9 10 11 12 13 14 15 16 17 18 19 20 21 22 23 24 2…" at bounding box center [658, 444] width 213 height 166
click at [621, 435] on span "12" at bounding box center [628, 430] width 27 height 27
type input "**********"
click at [621, 435] on span "12" at bounding box center [628, 430] width 27 height 27
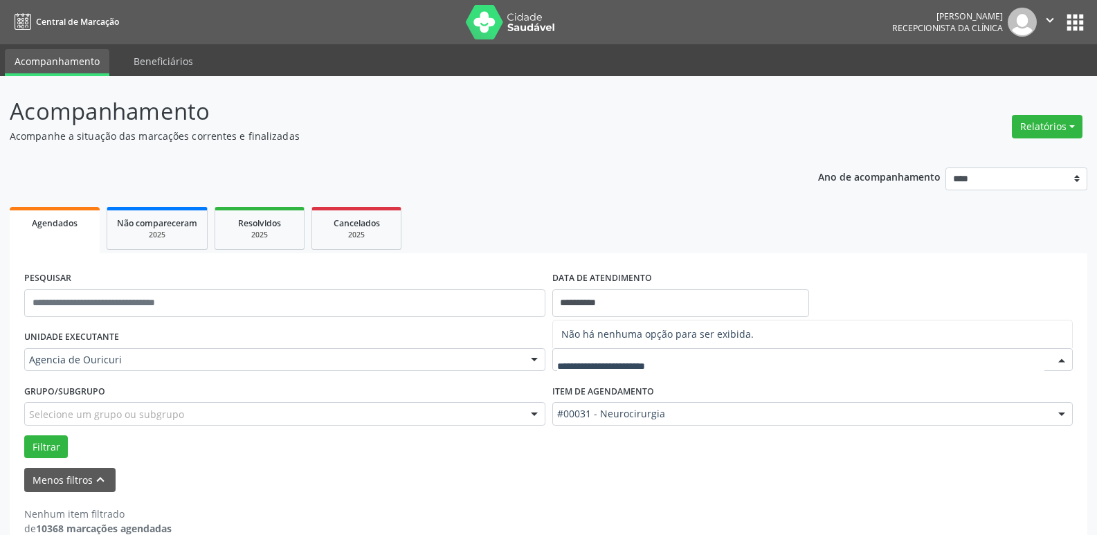
click at [635, 370] on input "text" at bounding box center [801, 367] width 488 height 28
click at [1064, 365] on div at bounding box center [1062, 361] width 21 height 24
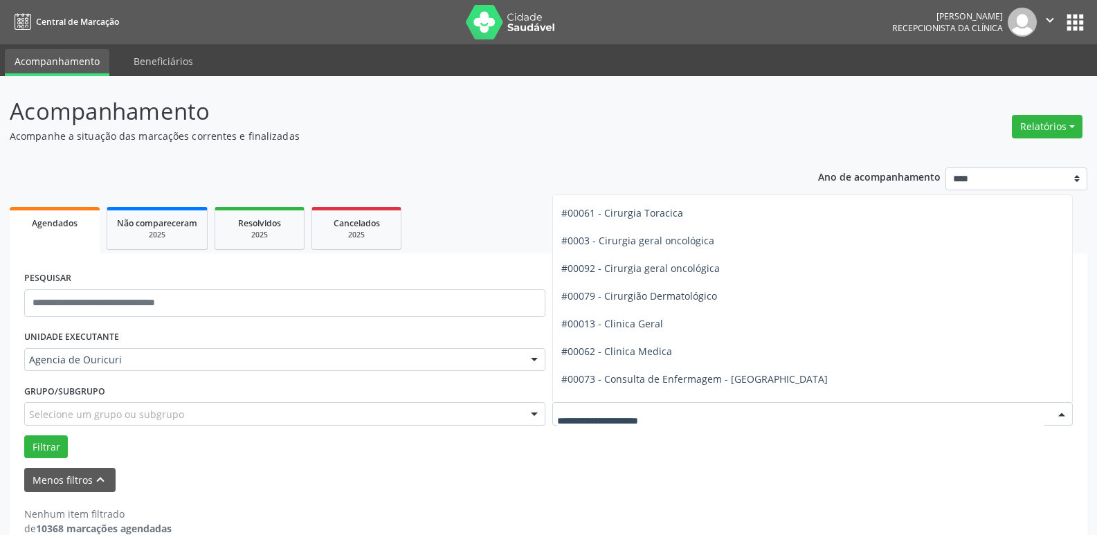
scroll to position [346, 0]
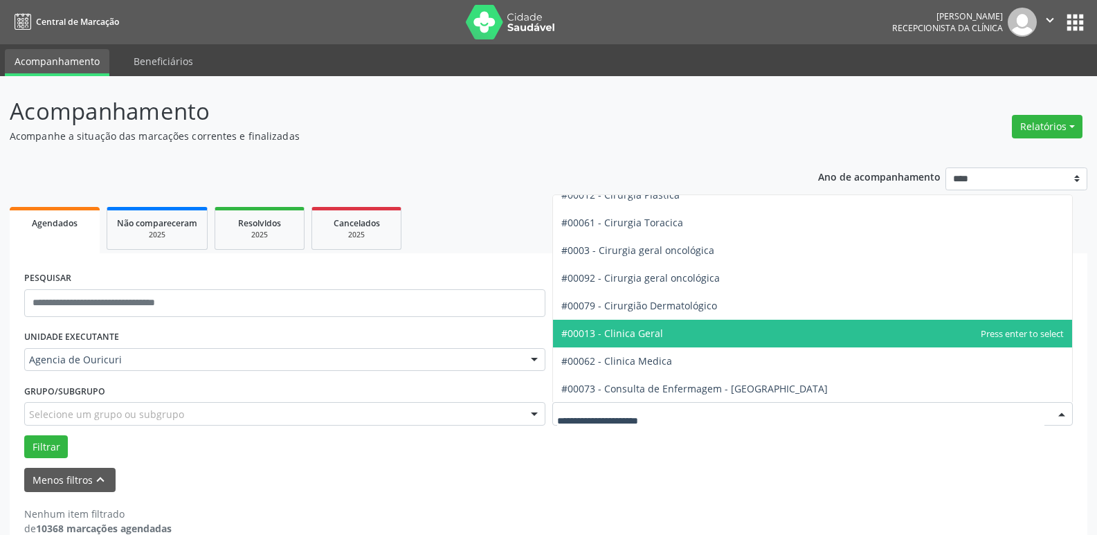
click at [641, 341] on span "#00013 - Clinica Geral" at bounding box center [813, 334] width 520 height 28
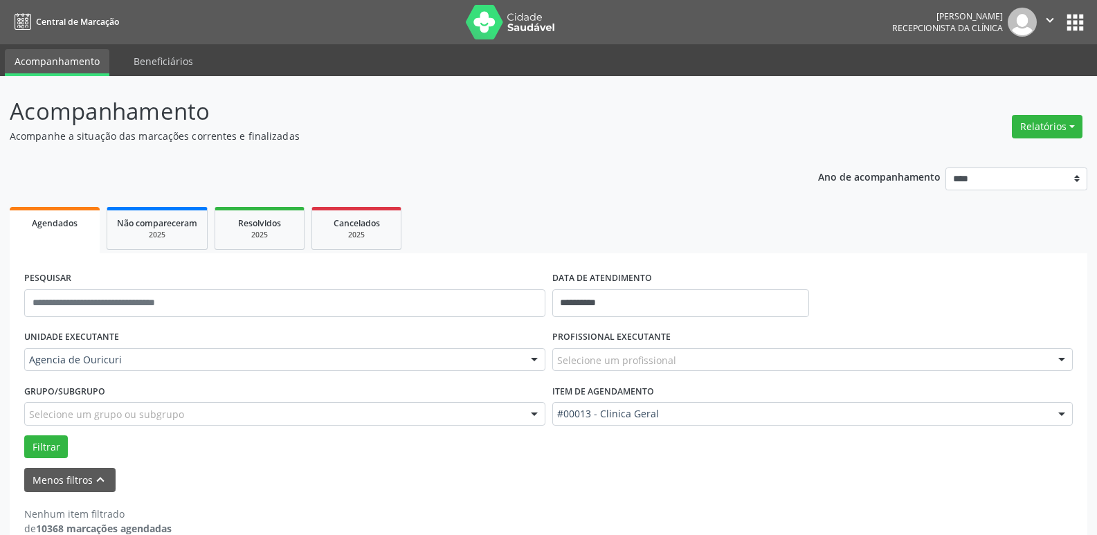
click at [669, 375] on div "PROFISSIONAL EXECUTANTE Selecione um profissional Nenhum resultado encontrado p…" at bounding box center [813, 354] width 528 height 54
click at [676, 352] on div "Selecione um profissional" at bounding box center [812, 360] width 521 height 24
click at [682, 365] on input "text" at bounding box center [801, 367] width 488 height 28
click at [1065, 362] on div at bounding box center [1062, 361] width 21 height 24
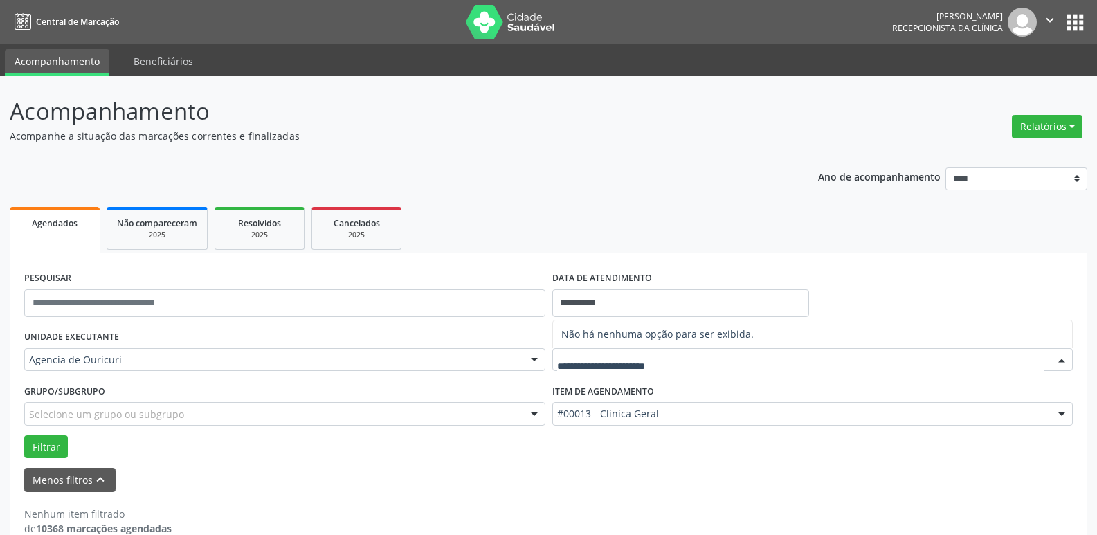
click at [684, 367] on input "text" at bounding box center [801, 367] width 488 height 28
click at [1064, 357] on div at bounding box center [1062, 361] width 21 height 24
click at [46, 444] on button "Filtrar" at bounding box center [46, 447] width 44 height 24
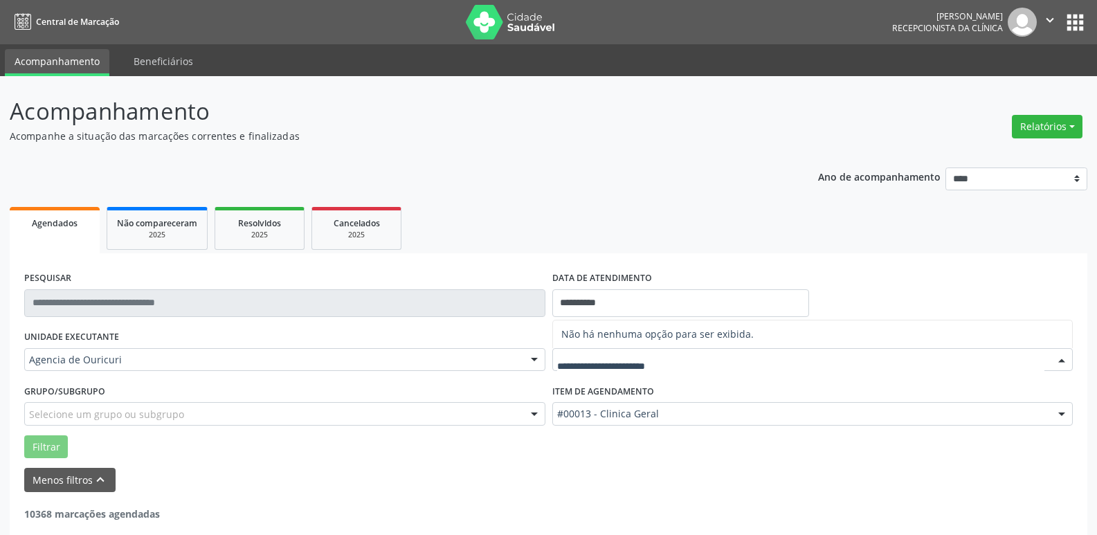
click at [1064, 359] on div at bounding box center [1062, 361] width 21 height 24
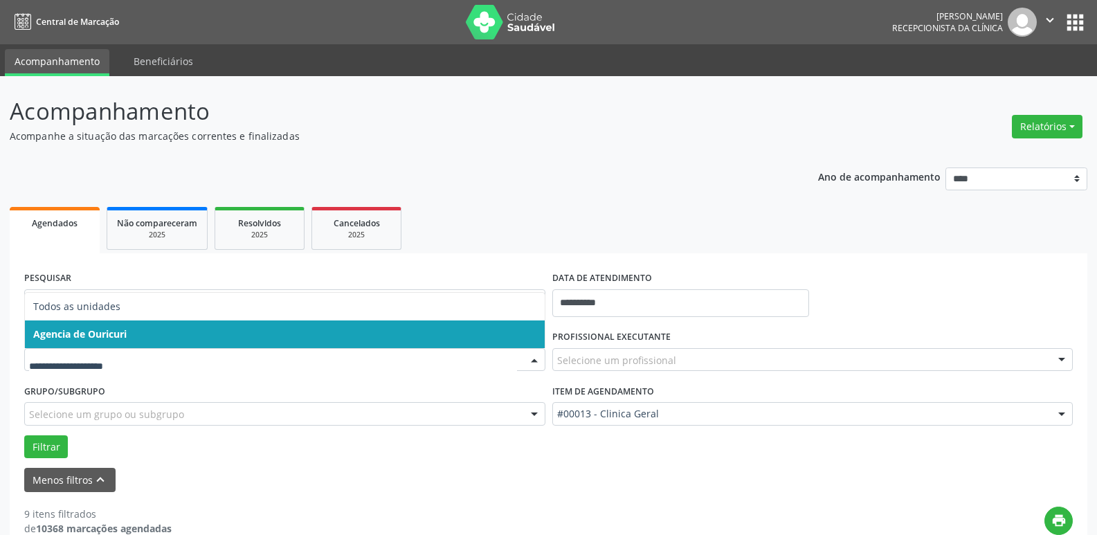
click at [123, 342] on span "Agencia de Ouricuri" at bounding box center [285, 335] width 520 height 28
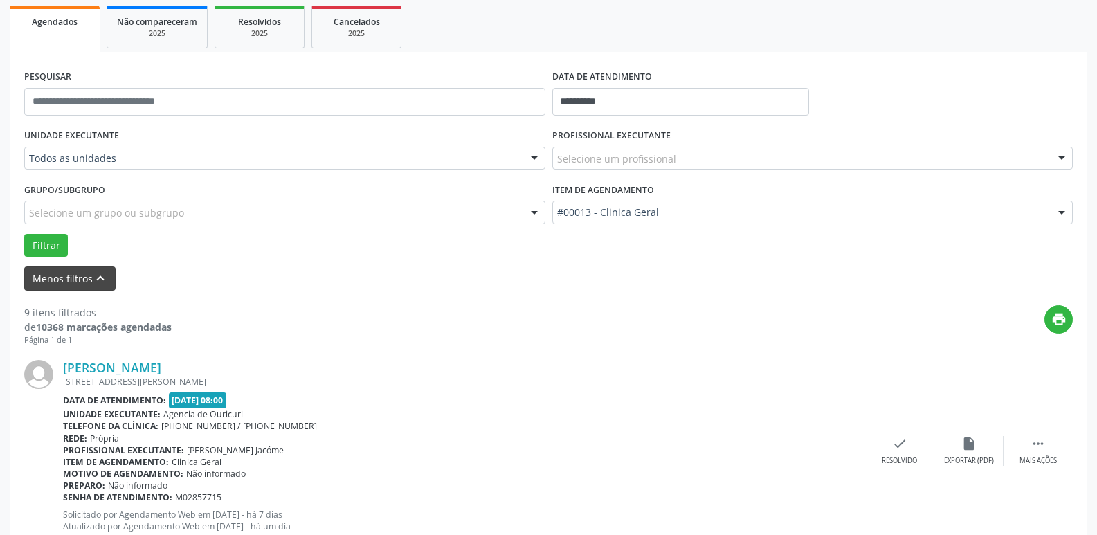
scroll to position [69, 0]
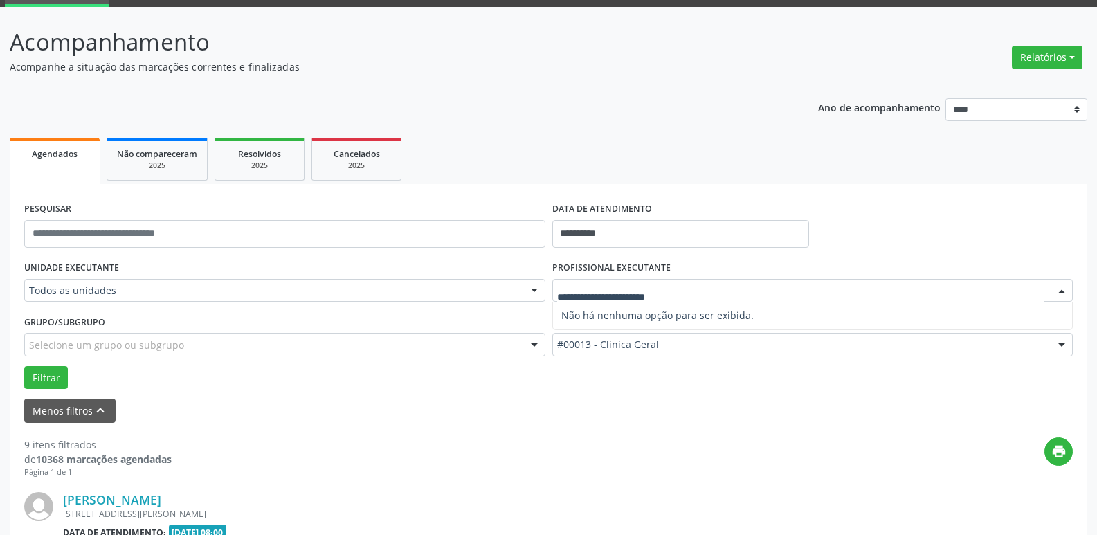
click at [1068, 285] on div at bounding box center [1062, 292] width 21 height 24
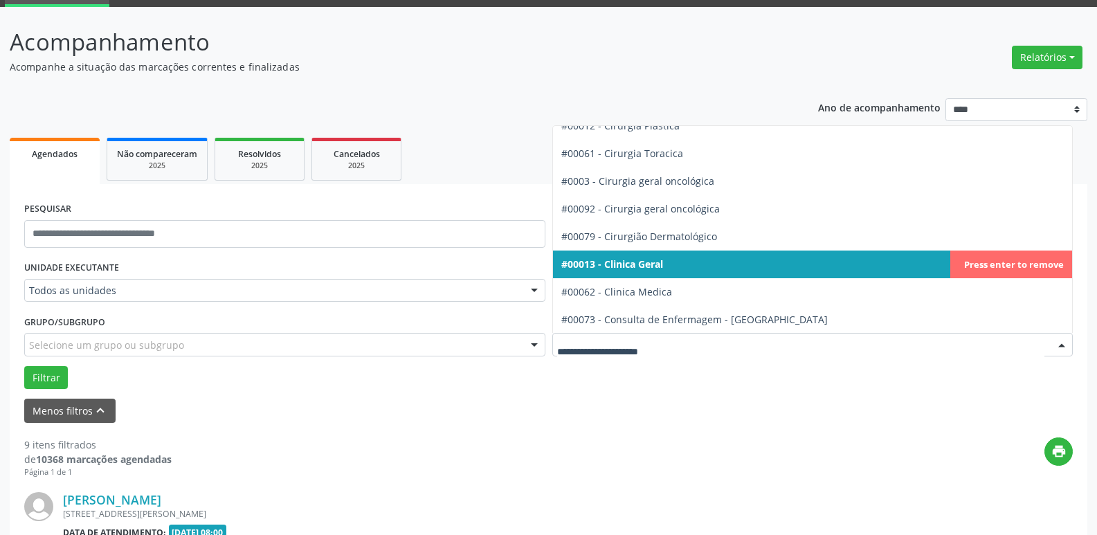
click at [694, 336] on div at bounding box center [812, 345] width 521 height 24
click at [696, 261] on span "#00013 - Clinica Geral" at bounding box center [813, 265] width 520 height 28
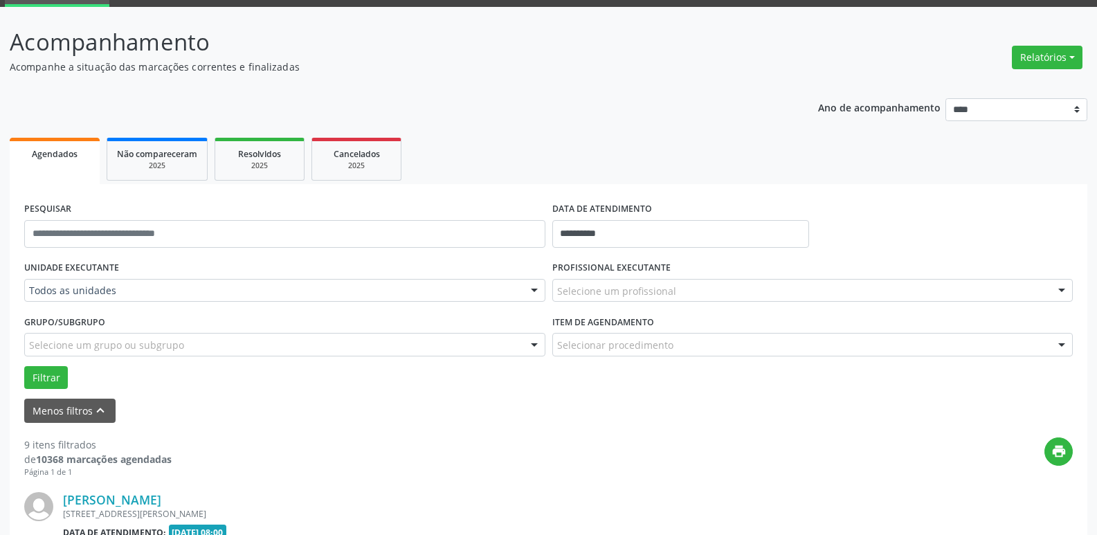
click at [1069, 294] on div at bounding box center [1062, 292] width 21 height 24
click at [690, 285] on div at bounding box center [812, 291] width 521 height 24
click at [685, 318] on span "Não há nenhuma opção para ser exibida." at bounding box center [813, 316] width 520 height 28
click at [716, 287] on input "text" at bounding box center [801, 298] width 488 height 28
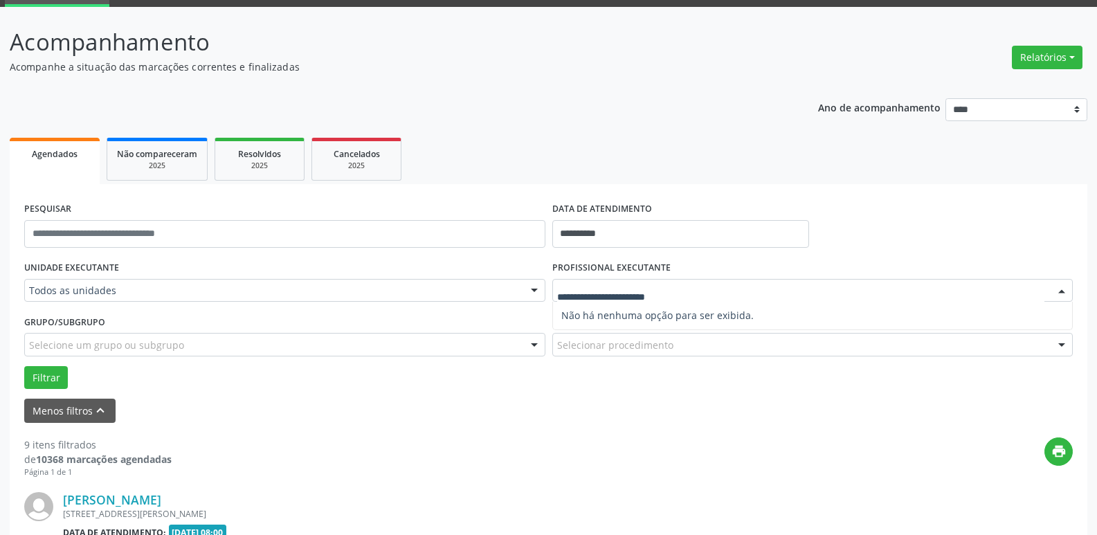
click at [716, 287] on input "text" at bounding box center [801, 298] width 488 height 28
click at [809, 291] on input "text" at bounding box center [801, 298] width 488 height 28
click at [1061, 294] on div at bounding box center [1062, 292] width 21 height 24
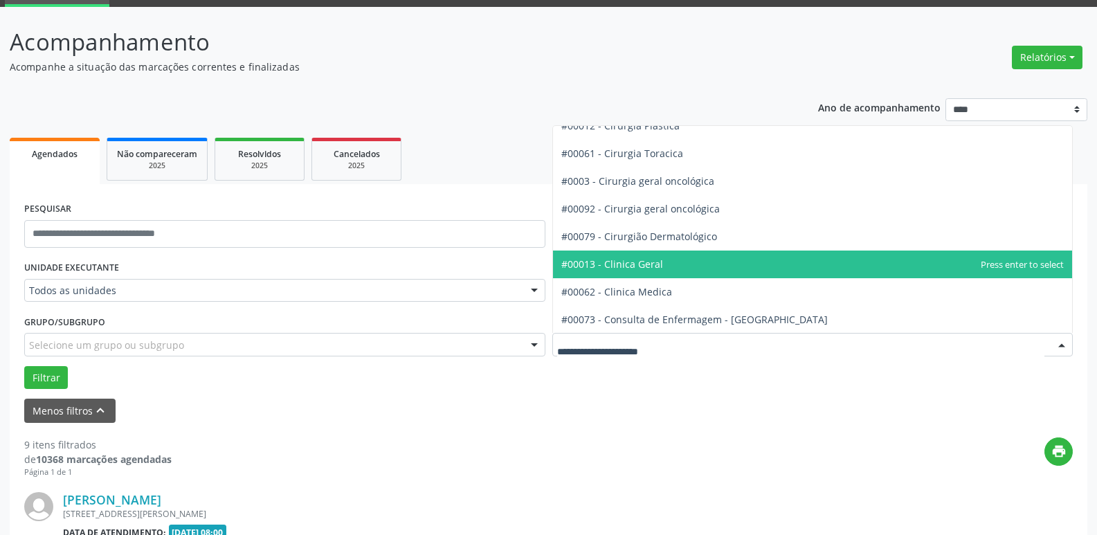
click at [919, 343] on div at bounding box center [812, 345] width 521 height 24
click at [778, 269] on span "#00013 - Clinica Geral" at bounding box center [813, 265] width 520 height 28
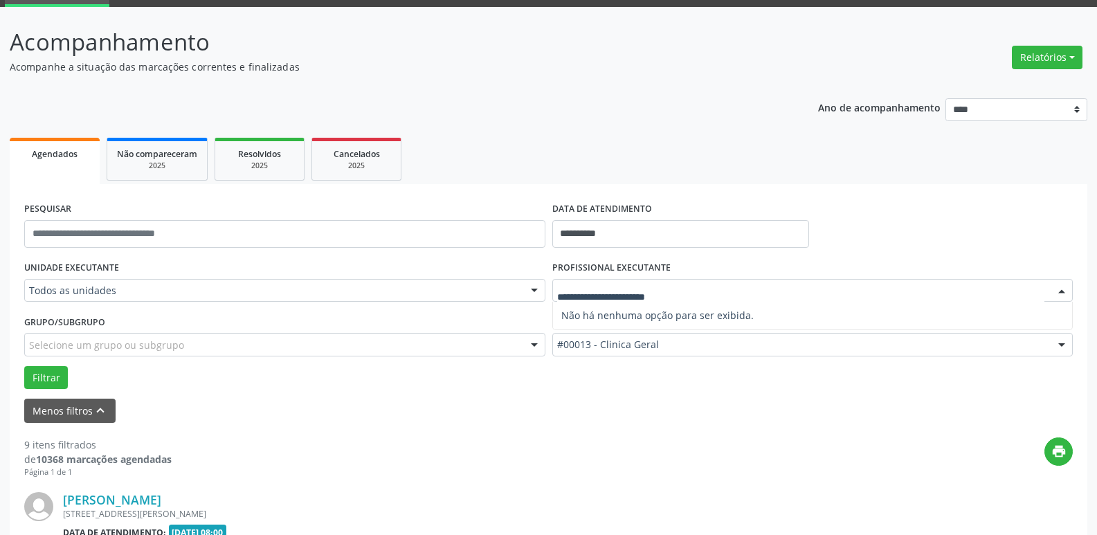
click at [766, 287] on div at bounding box center [812, 291] width 521 height 24
click at [1062, 296] on div at bounding box center [1062, 292] width 21 height 24
click at [135, 165] on div "2025" at bounding box center [157, 166] width 80 height 10
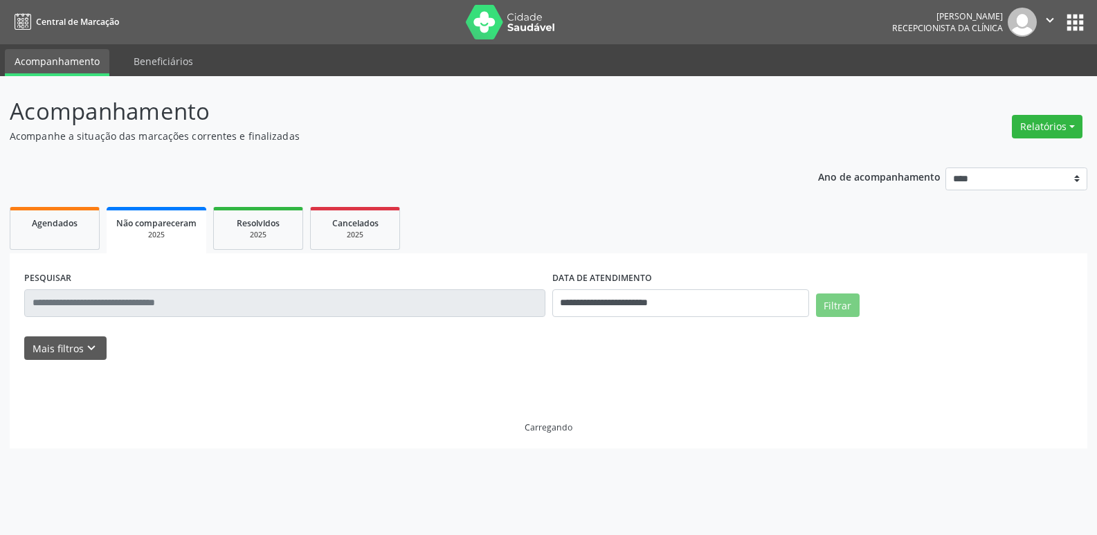
scroll to position [0, 0]
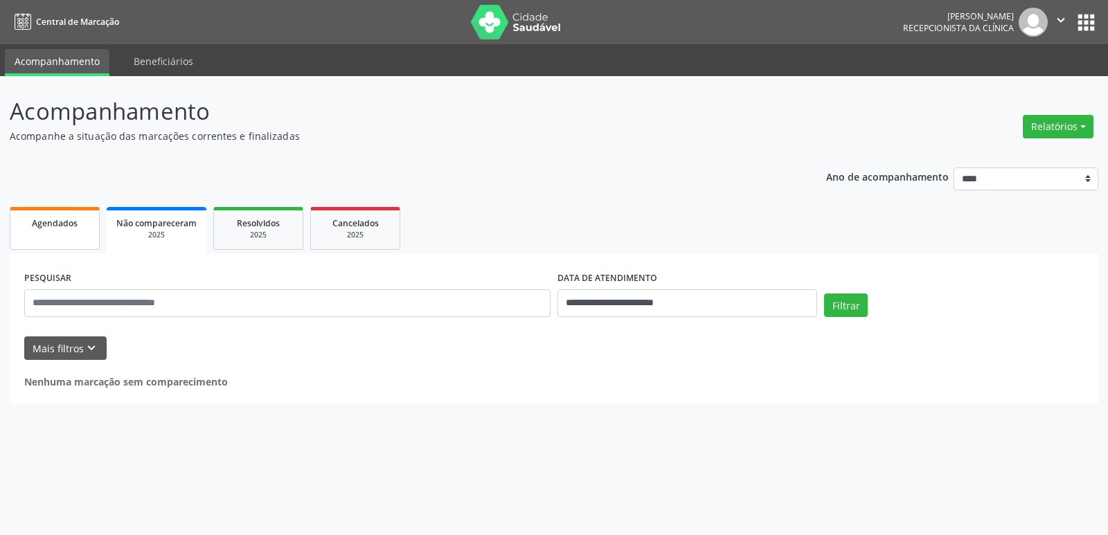
click at [69, 243] on link "Agendados" at bounding box center [55, 228] width 90 height 43
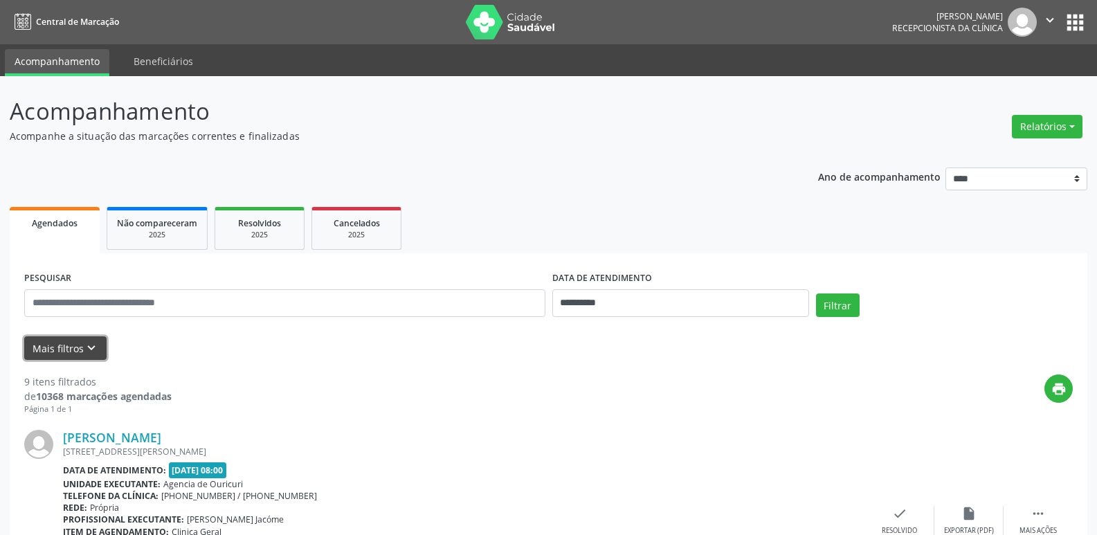
click at [75, 343] on button "Mais filtros keyboard_arrow_down" at bounding box center [65, 348] width 82 height 24
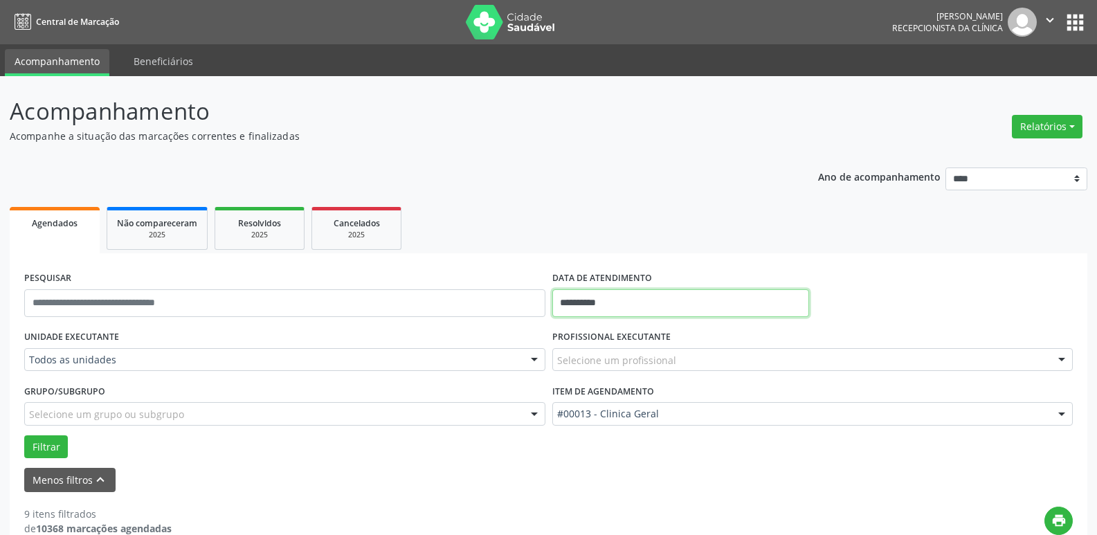
click at [732, 306] on input "**********" at bounding box center [680, 303] width 257 height 28
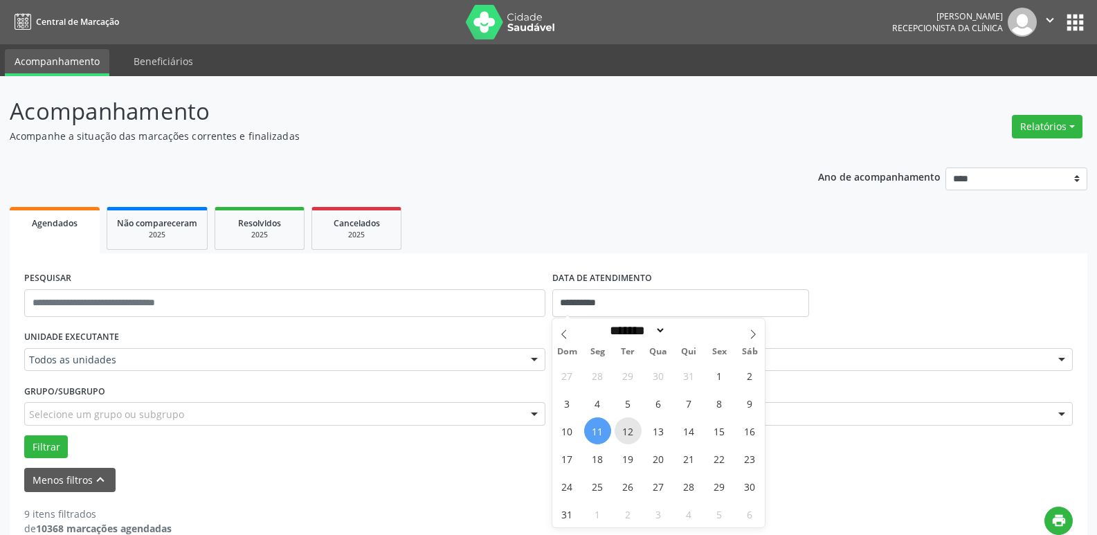
click at [636, 426] on span "12" at bounding box center [628, 430] width 27 height 27
type input "**********"
click at [635, 426] on span "12" at bounding box center [628, 430] width 27 height 27
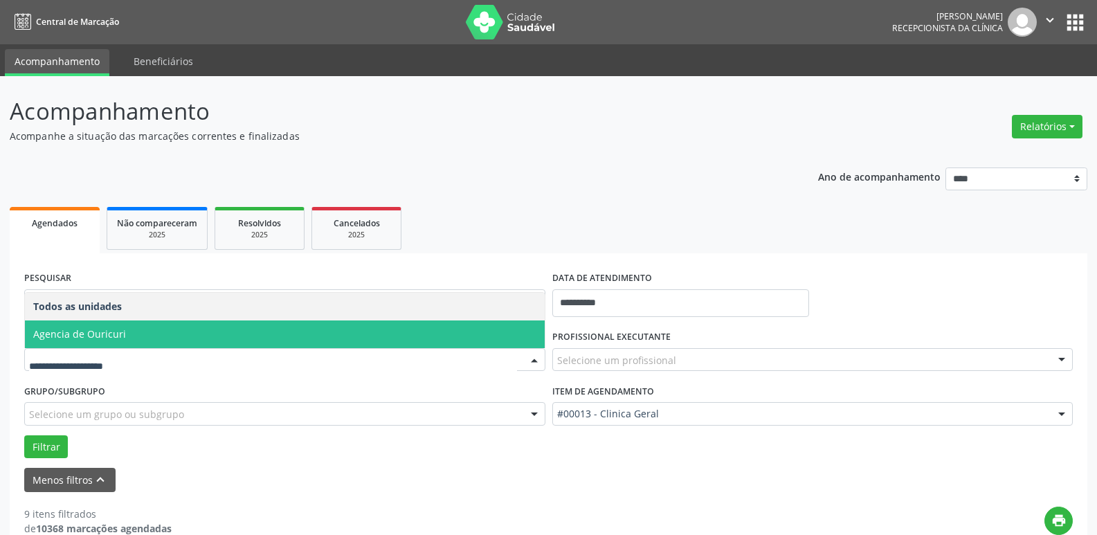
click at [153, 339] on span "Agencia de Ouricuri" at bounding box center [285, 335] width 520 height 28
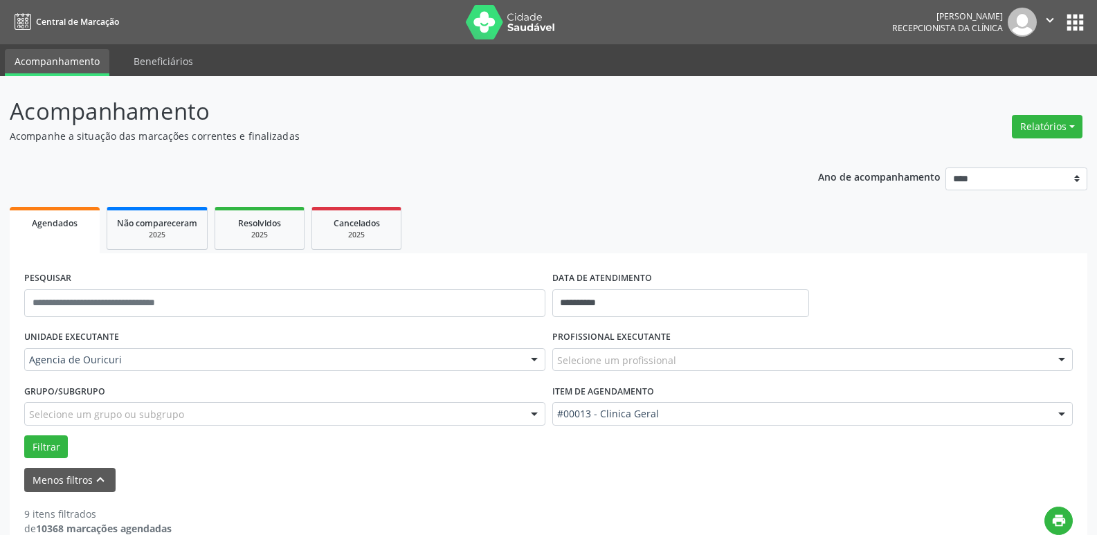
click at [153, 339] on div "UNIDADE EXECUTANTE Agencia de Ouricuri Todos as unidades Agencia de Ouricuri Ne…" at bounding box center [285, 354] width 528 height 54
click at [709, 367] on div "Selecione um profissional" at bounding box center [812, 360] width 521 height 24
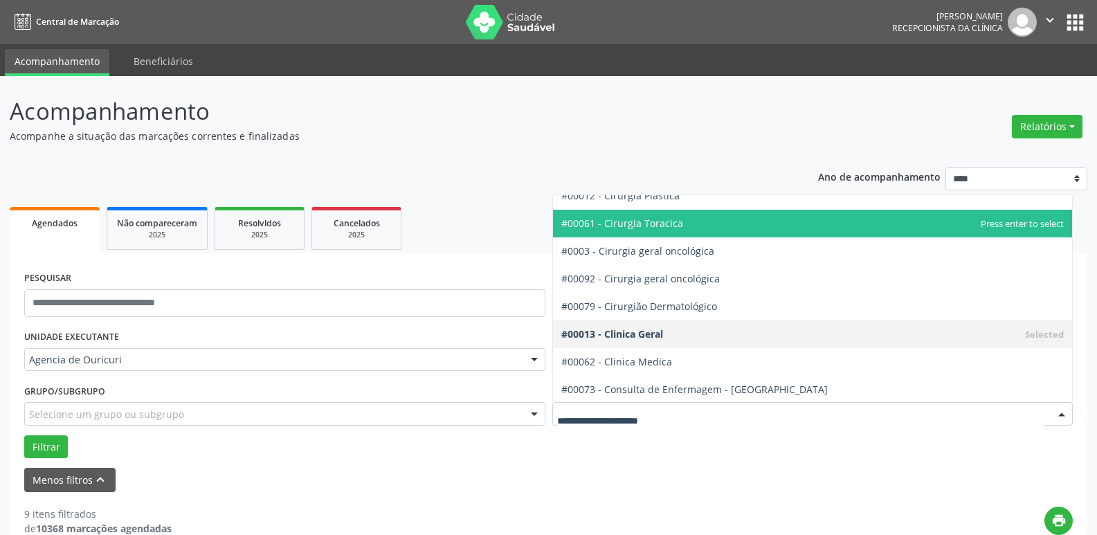
scroll to position [346, 0]
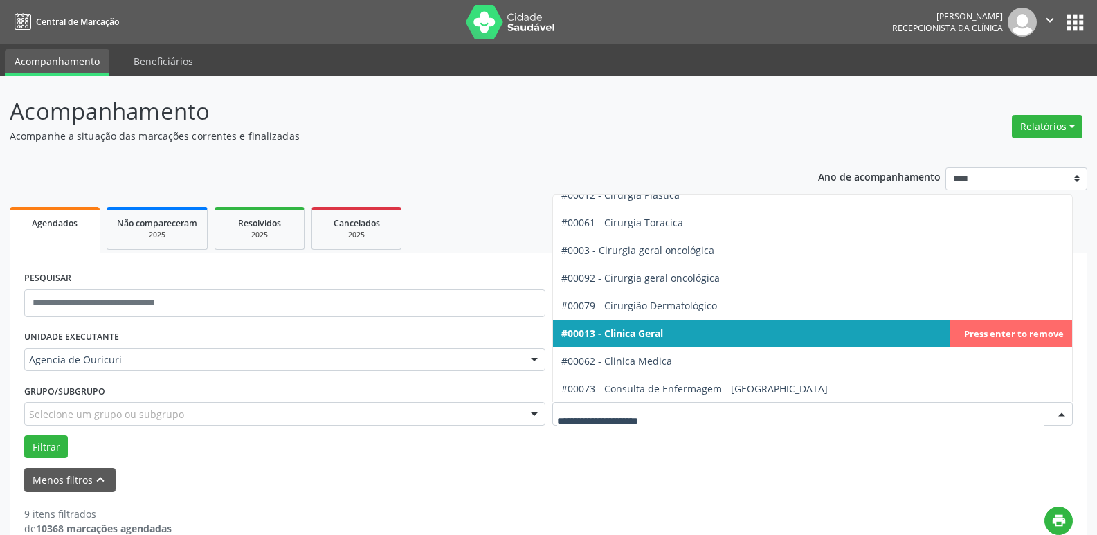
click at [659, 338] on span "#00013 - Clinica Geral" at bounding box center [612, 333] width 102 height 13
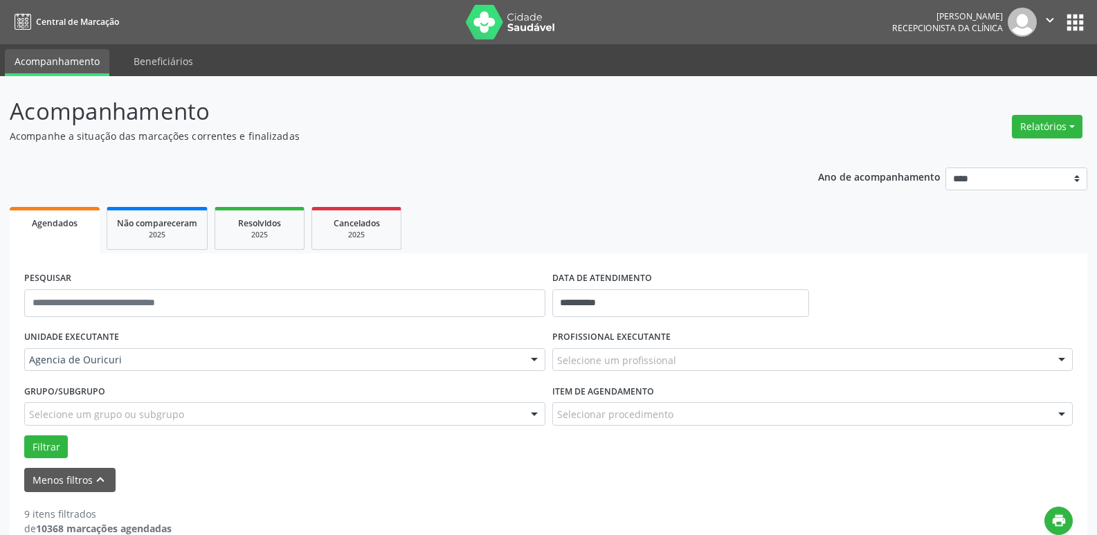
click at [1058, 361] on div at bounding box center [1062, 361] width 21 height 24
click at [37, 449] on button "Filtrar" at bounding box center [46, 447] width 44 height 24
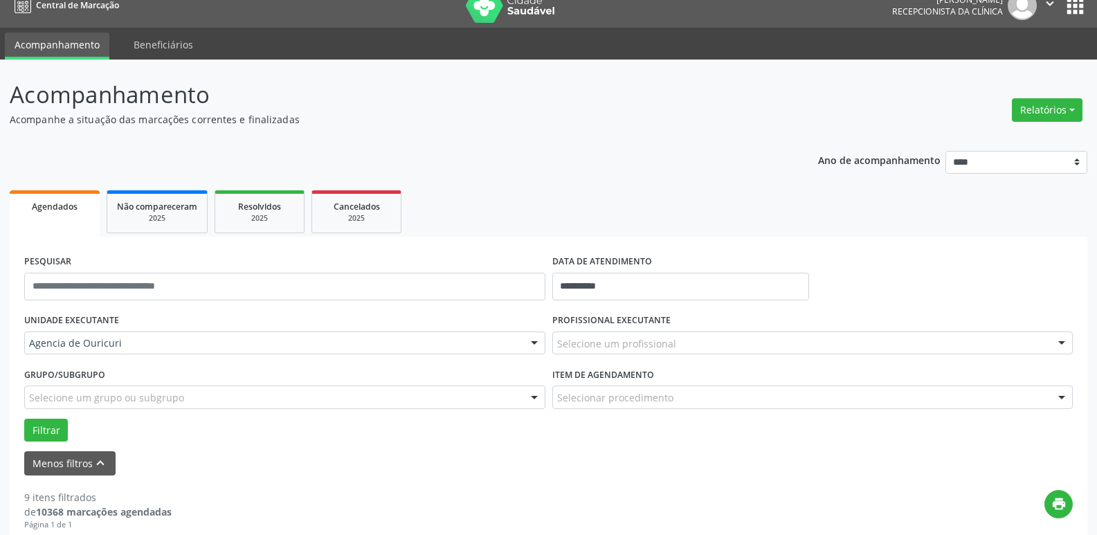
scroll to position [0, 0]
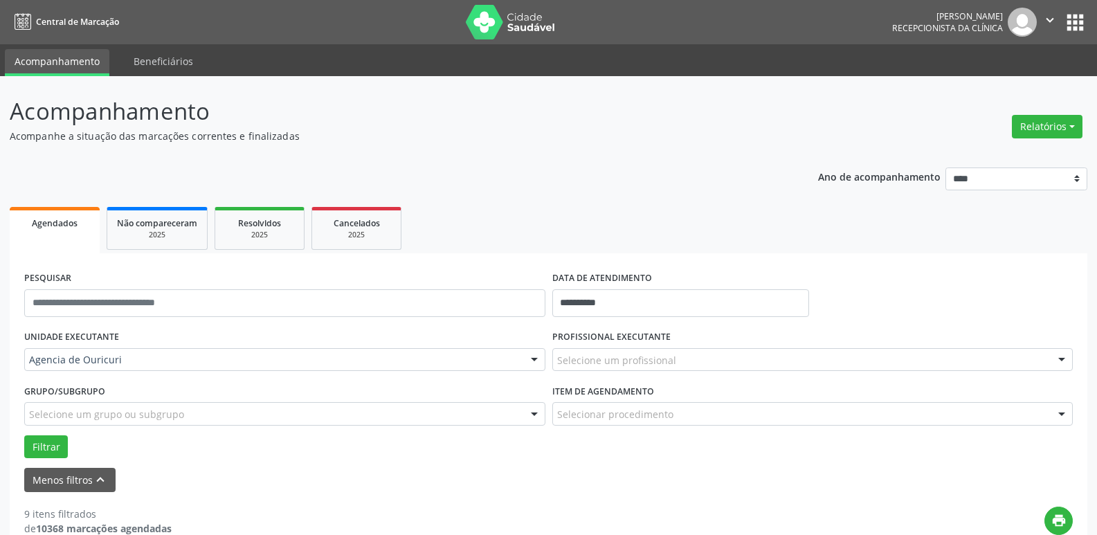
click at [658, 372] on div "PROFISSIONAL EXECUTANTE Selecione um profissional Nenhum resultado encontrado p…" at bounding box center [813, 354] width 528 height 54
click at [660, 362] on input "text" at bounding box center [801, 367] width 488 height 28
click at [681, 361] on input "text" at bounding box center [801, 367] width 488 height 28
click at [1061, 364] on div at bounding box center [1062, 361] width 21 height 24
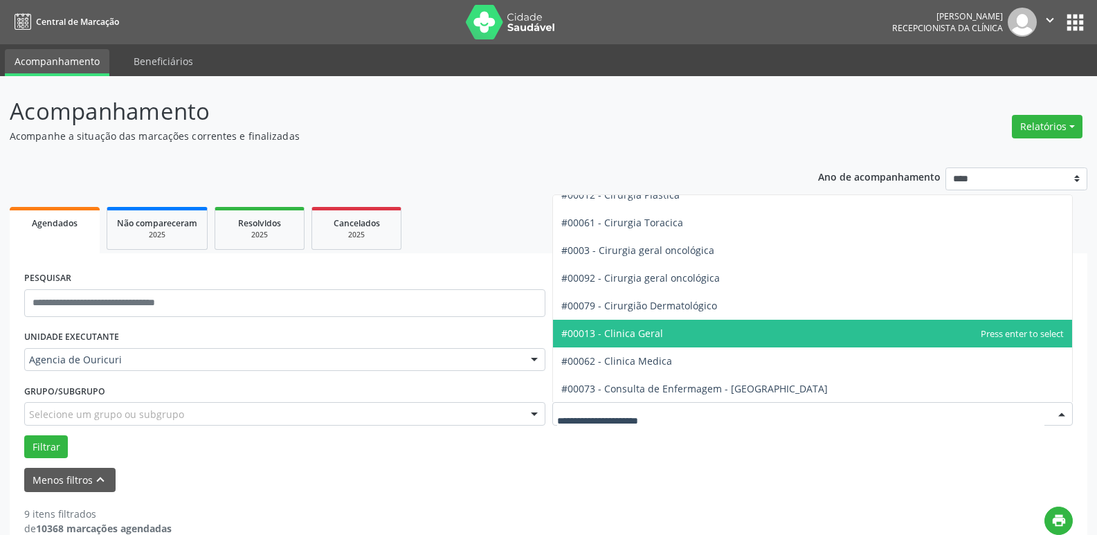
click at [786, 415] on div at bounding box center [812, 414] width 521 height 24
click at [674, 325] on span "#00013 - Clinica Geral" at bounding box center [813, 334] width 520 height 28
click at [674, 325] on form "**********" at bounding box center [548, 380] width 1049 height 224
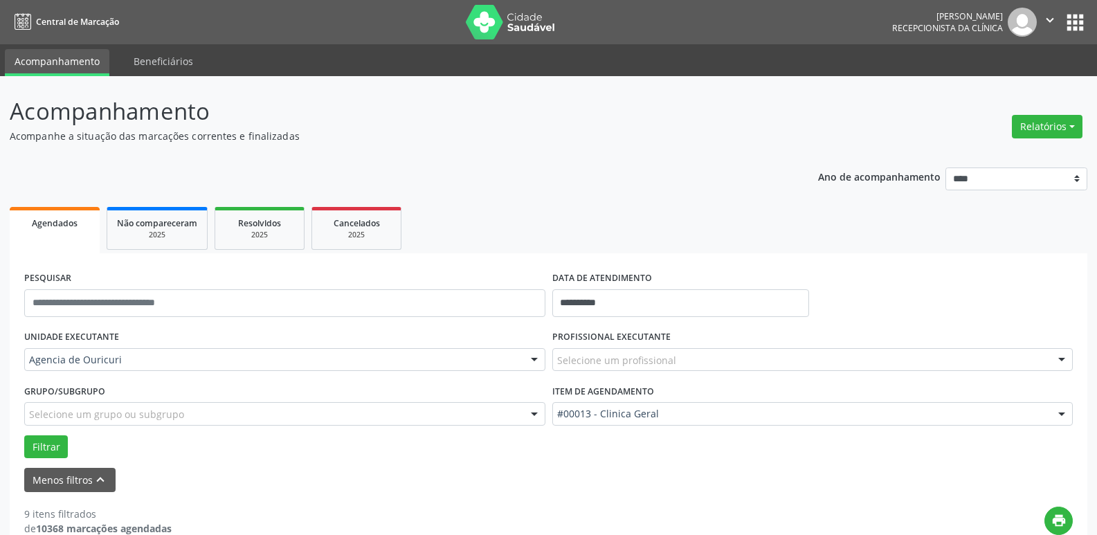
click at [746, 371] on div "Selecione um profissional" at bounding box center [812, 360] width 521 height 24
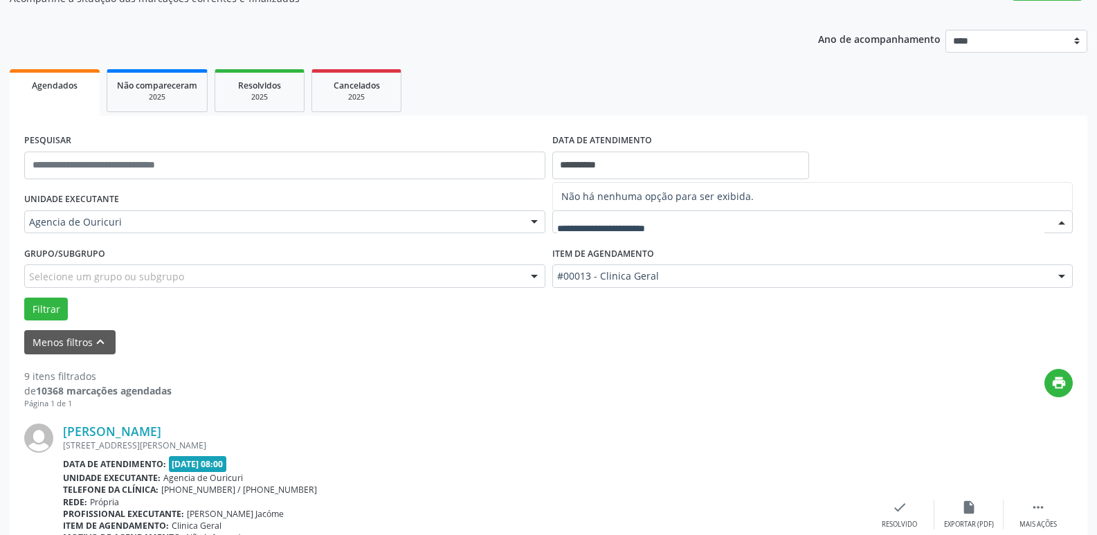
scroll to position [138, 0]
click at [1065, 386] on icon "print" at bounding box center [1059, 382] width 15 height 15
